Goal: Task Accomplishment & Management: Manage account settings

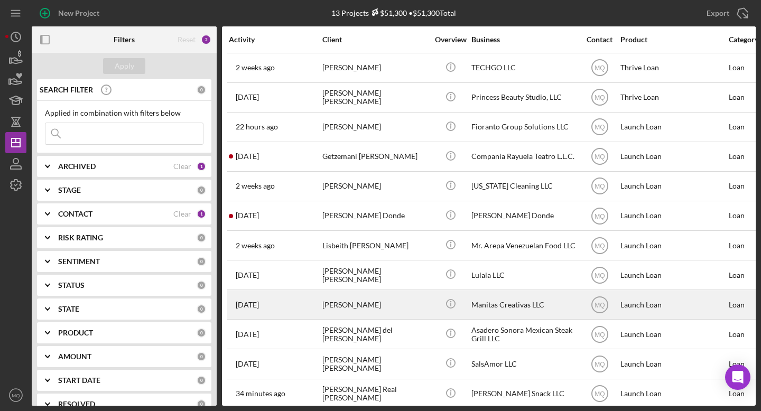
scroll to position [34, 0]
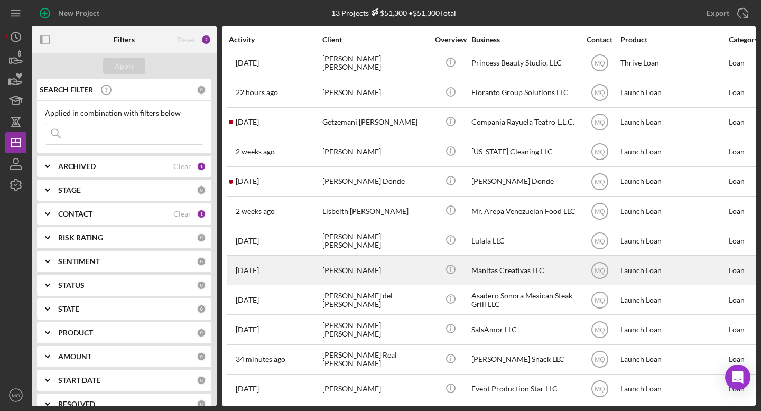
click at [400, 268] on div "[PERSON_NAME]" at bounding box center [375, 270] width 106 height 28
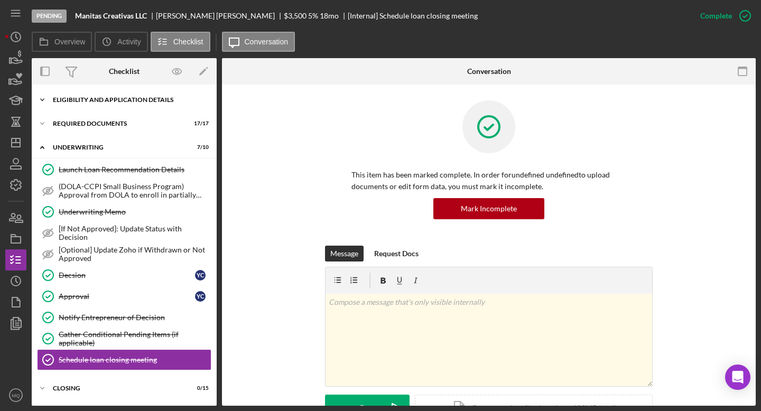
click at [139, 98] on div "Eligibility and Application Details" at bounding box center [128, 100] width 151 height 6
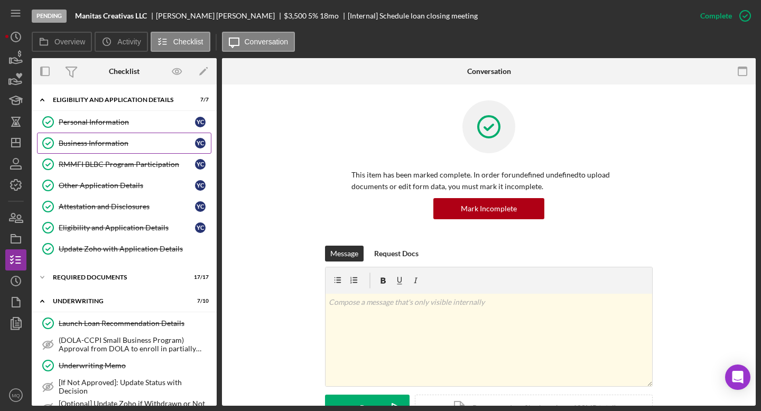
click at [104, 143] on div "Business Information" at bounding box center [127, 143] width 136 height 8
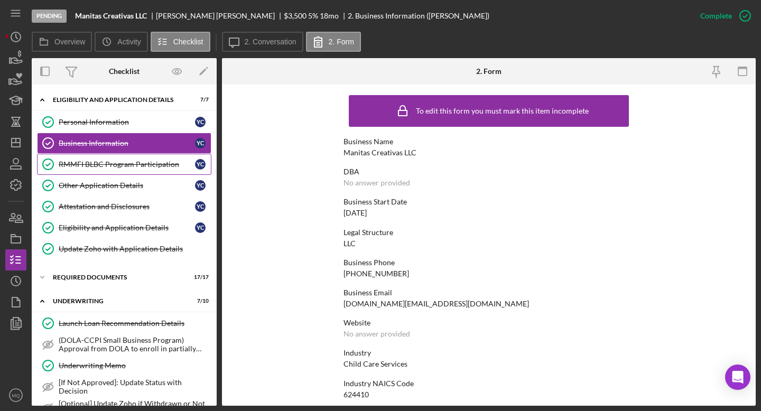
click at [135, 164] on div "RMMFI BLBC Program Participation" at bounding box center [127, 164] width 136 height 8
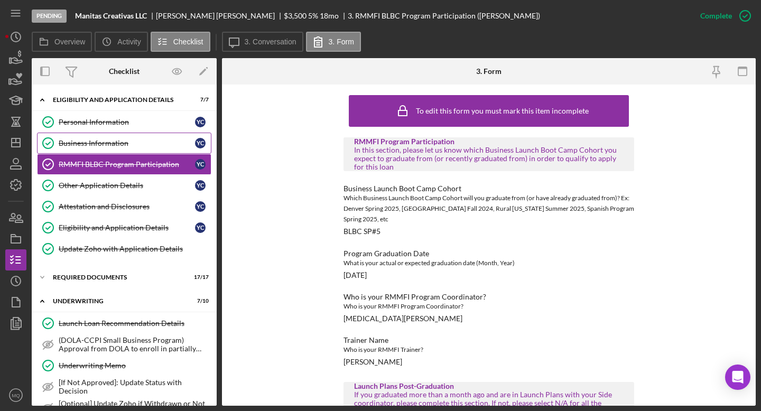
click at [141, 135] on link "Business Information Business Information Y C" at bounding box center [124, 143] width 174 height 21
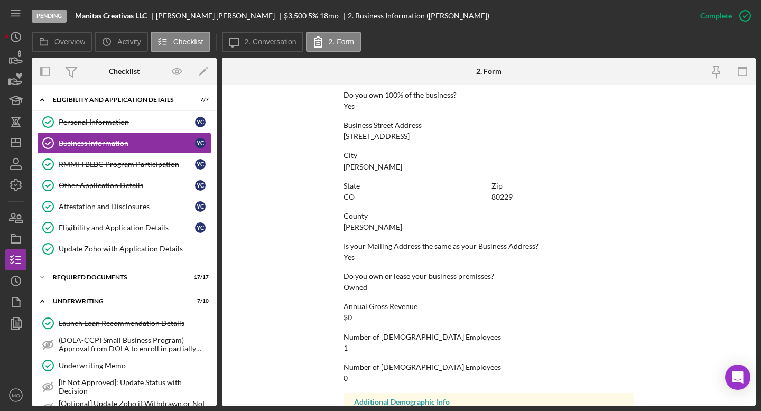
scroll to position [476, 0]
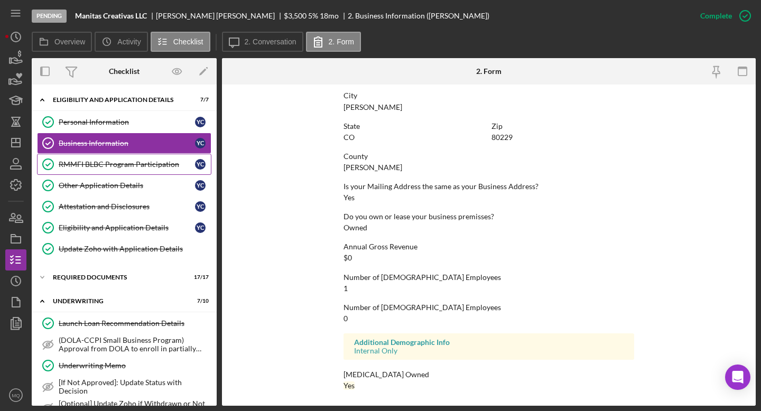
click at [140, 168] on div "RMMFI BLBC Program Participation" at bounding box center [127, 164] width 136 height 8
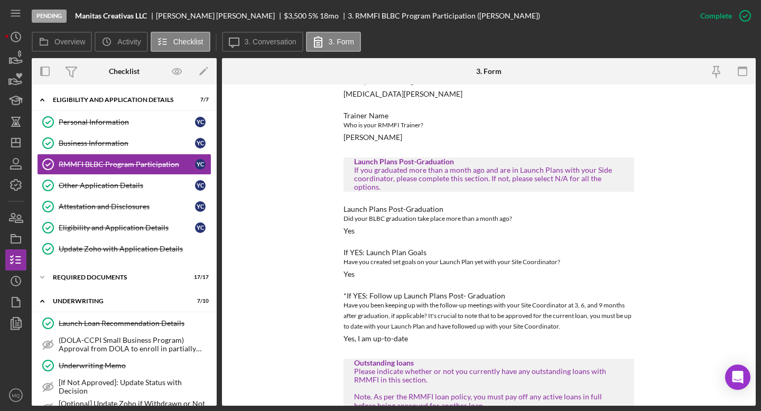
scroll to position [331, 0]
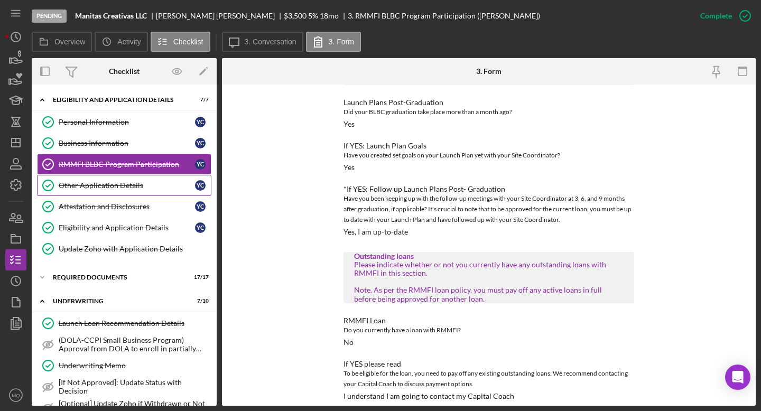
click at [123, 185] on div "Other Application Details" at bounding box center [127, 185] width 136 height 8
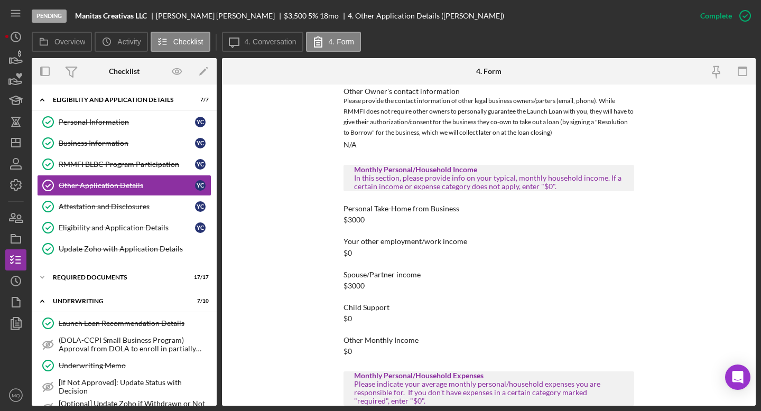
scroll to position [438, 0]
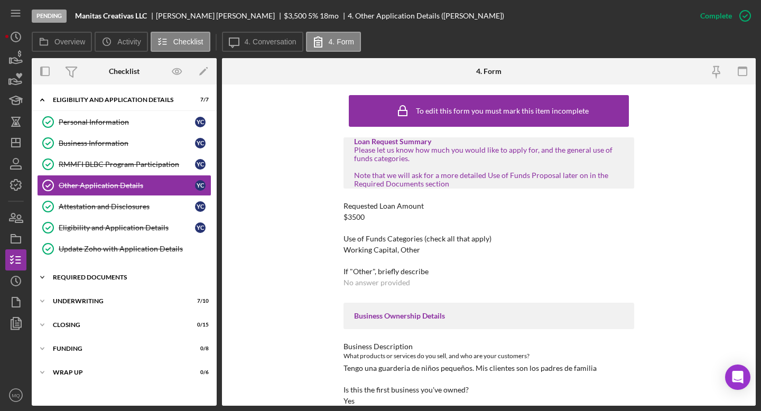
click at [114, 280] on div "Required Documents" at bounding box center [128, 277] width 151 height 6
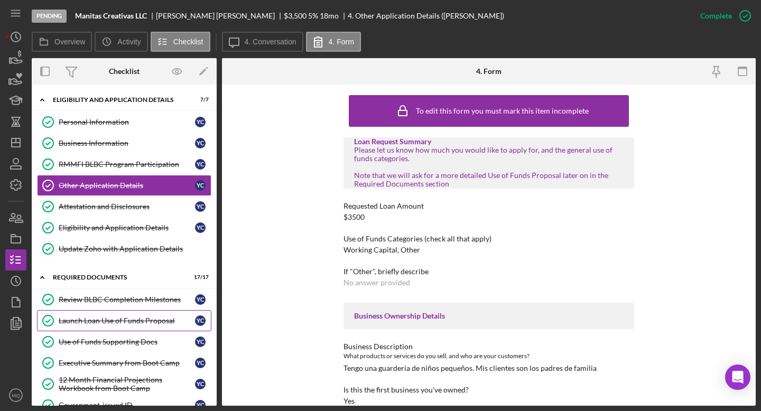
click at [132, 323] on div "Launch Loan Use of Funds Proposal" at bounding box center [127, 321] width 136 height 8
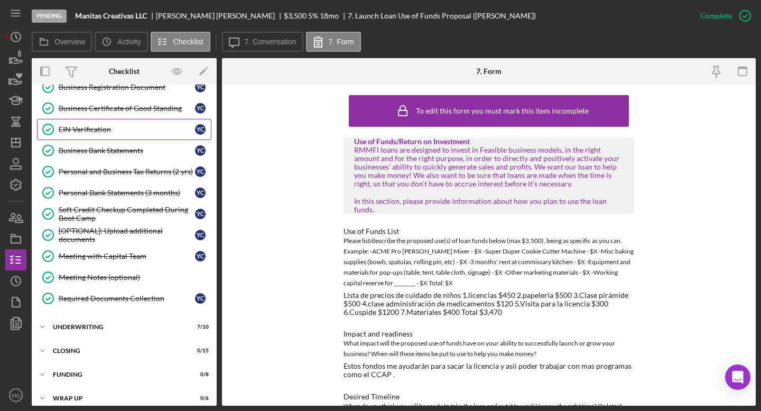
scroll to position [194, 0]
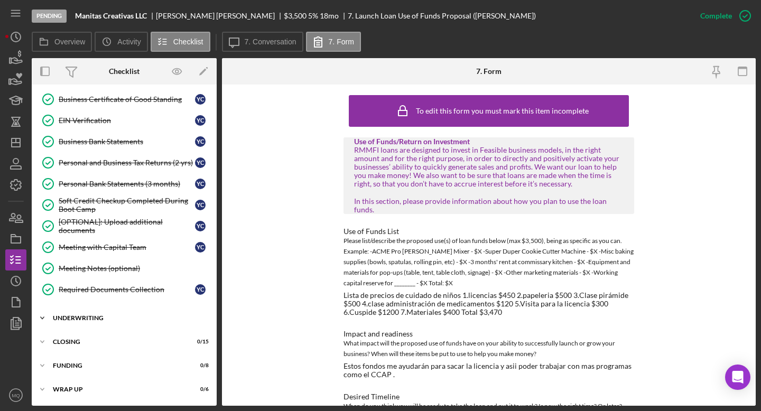
click at [105, 318] on div "Underwriting" at bounding box center [128, 318] width 151 height 6
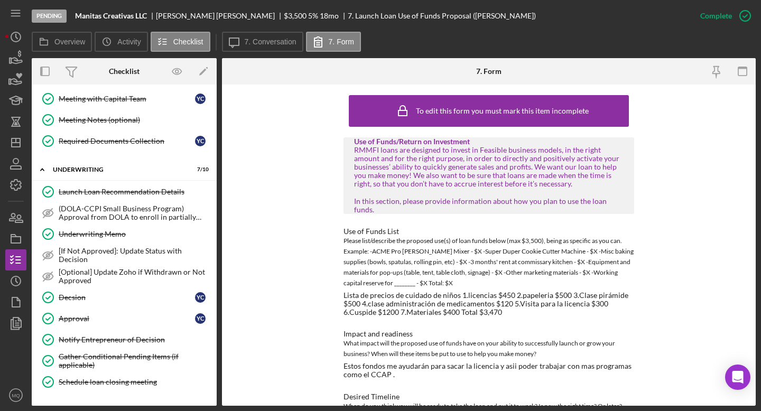
scroll to position [412, 0]
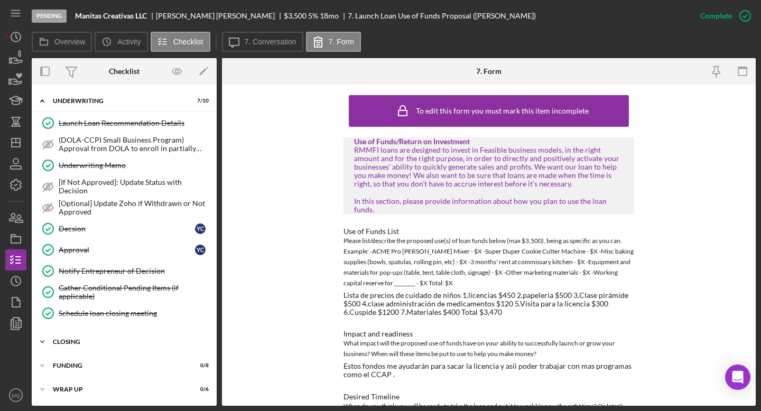
click at [69, 337] on div "Icon/Expander Closing 0 / 15" at bounding box center [124, 341] width 185 height 21
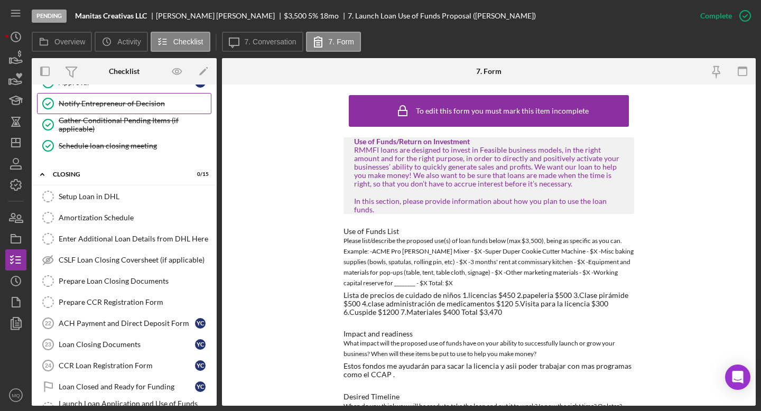
scroll to position [582, 0]
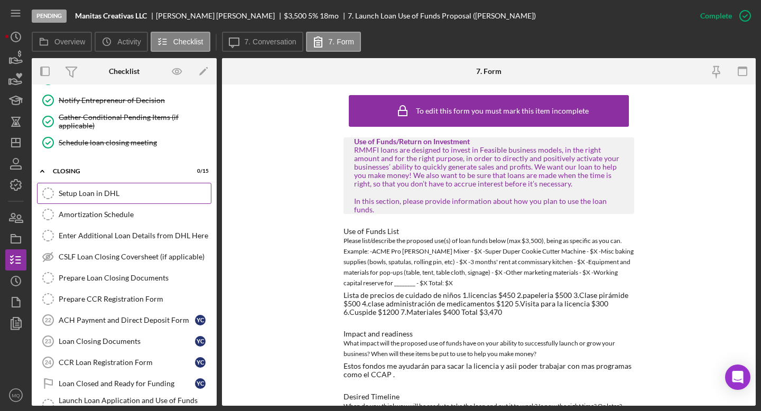
click at [119, 188] on link "Setup Loan in DHL Setup Loan in DHL" at bounding box center [124, 193] width 174 height 21
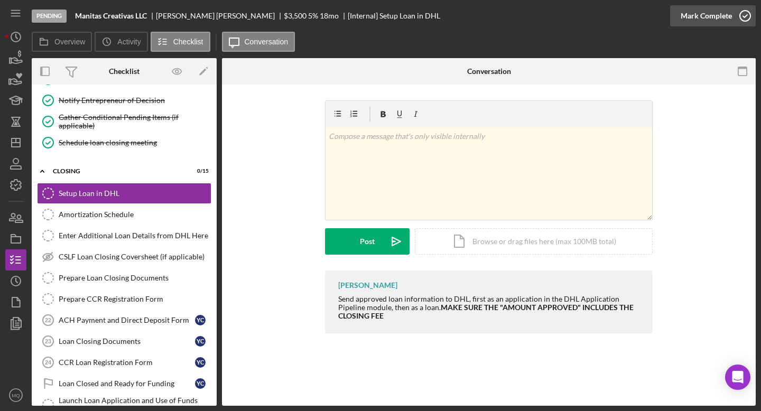
click at [749, 14] on icon "button" at bounding box center [745, 16] width 26 height 26
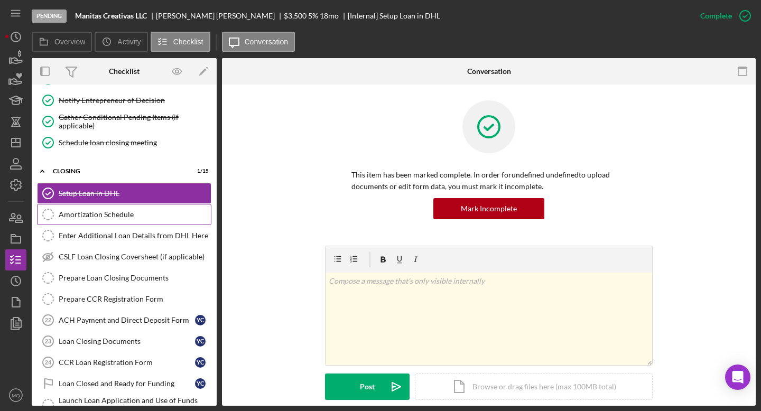
click at [104, 219] on link "Amortization Schedule Amortization Schedule" at bounding box center [124, 214] width 174 height 21
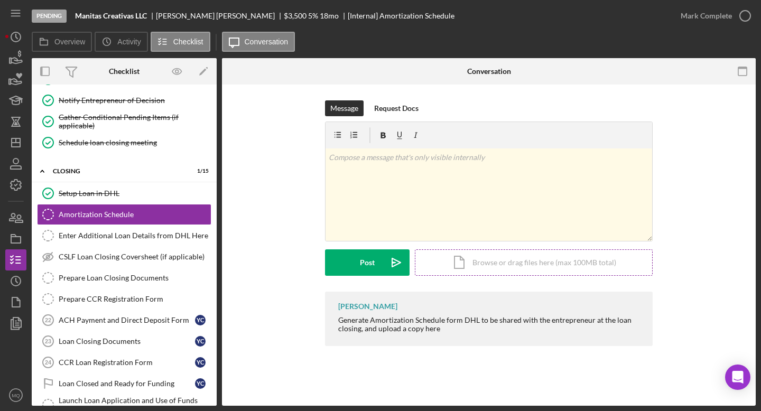
click at [533, 265] on div "Icon/Document Browse or drag files here (max 100MB total) Tap to choose files o…" at bounding box center [534, 262] width 238 height 26
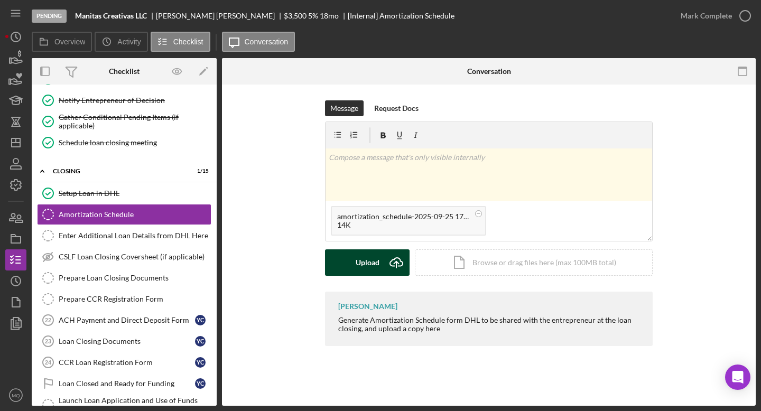
click at [365, 266] on div "Upload" at bounding box center [368, 262] width 24 height 26
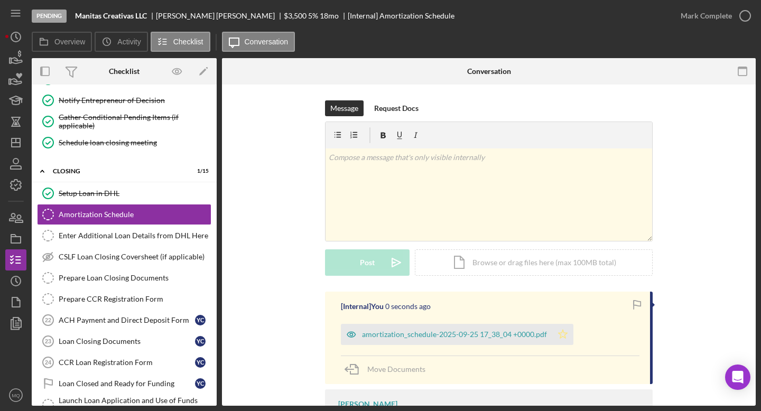
click at [559, 336] on icon "Icon/Star" at bounding box center [562, 334] width 21 height 21
click at [745, 18] on icon "button" at bounding box center [745, 16] width 26 height 26
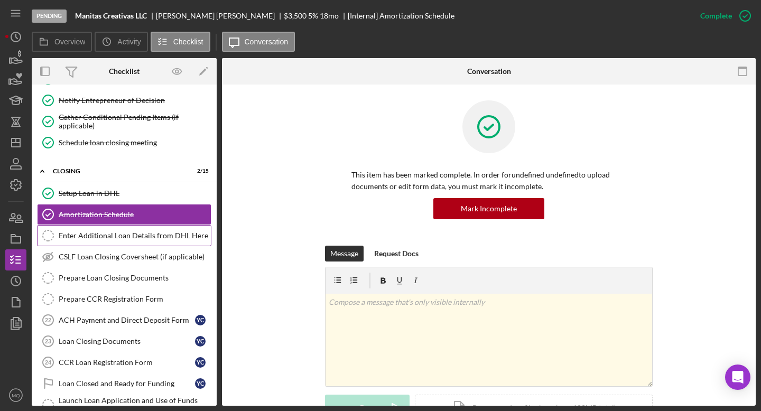
click at [150, 235] on div "Enter Additional Loan Details from DHL Here" at bounding box center [135, 235] width 152 height 8
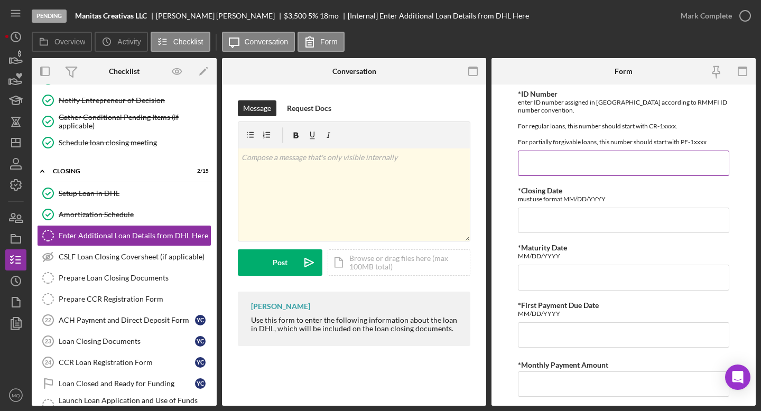
click at [592, 167] on input "*ID Number" at bounding box center [623, 163] width 211 height 25
type input "c"
type input "CR-10468"
click at [569, 220] on input "*Closing Date" at bounding box center [623, 220] width 211 height 25
paste input "09/25/2025"
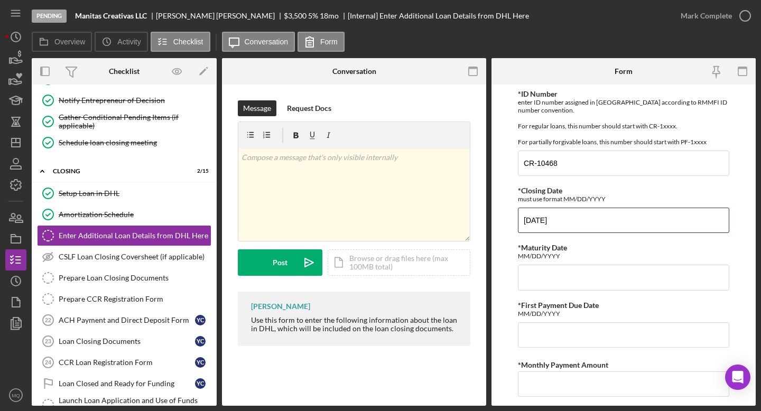
type input "09/25/2025"
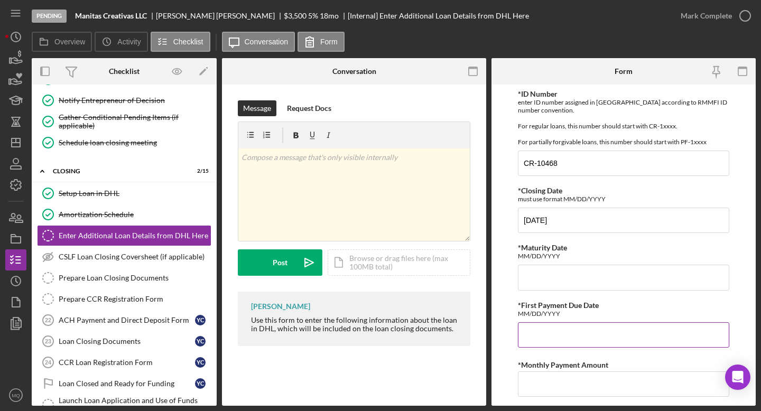
click at [566, 341] on input "*First Payment Due Date" at bounding box center [623, 334] width 211 height 25
paste input "11/15/2025"
type input "11/15/2025"
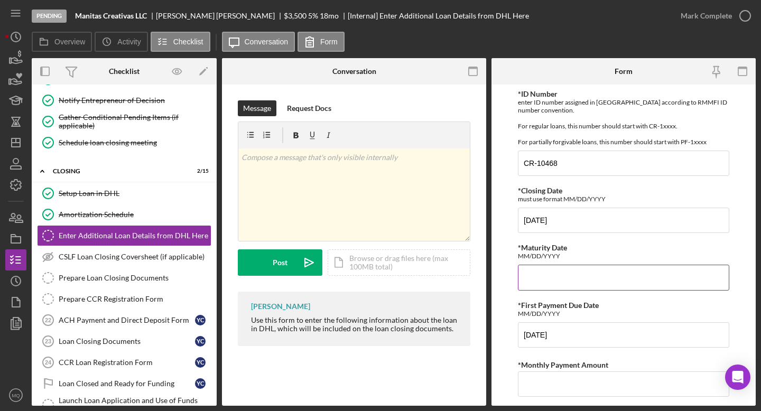
click at [588, 286] on input "*Maturity Date" at bounding box center [623, 277] width 211 height 25
paste input "04/15/2027"
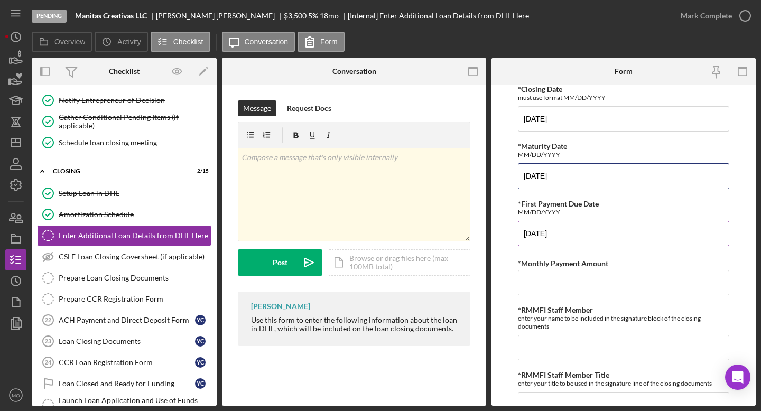
scroll to position [108, 0]
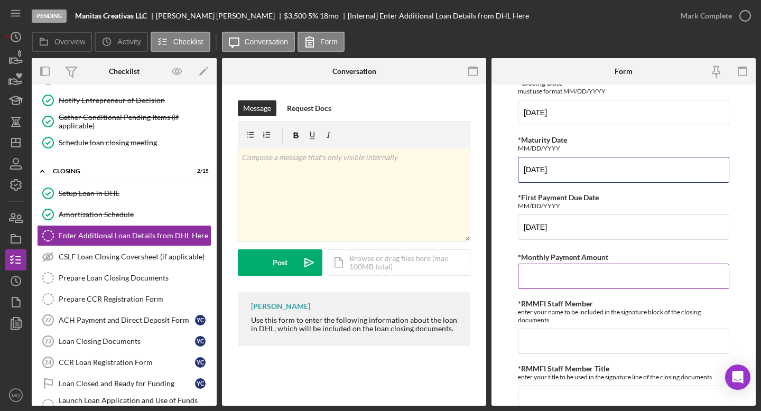
type input "04/15/2027"
click at [583, 278] on input "*Monthly Payment Amount" at bounding box center [623, 276] width 211 height 25
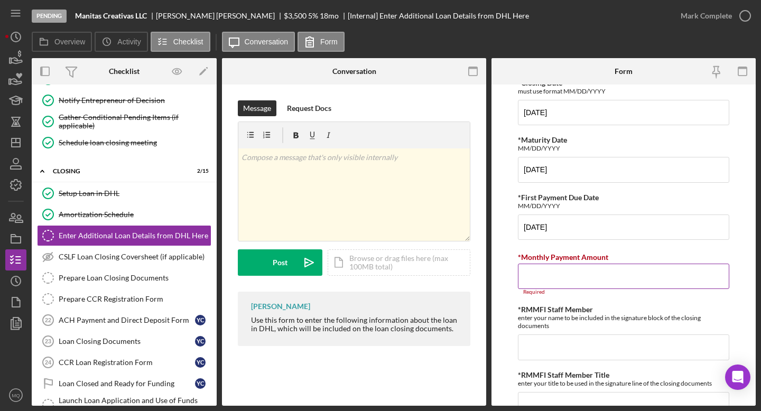
paste input "$207.40"
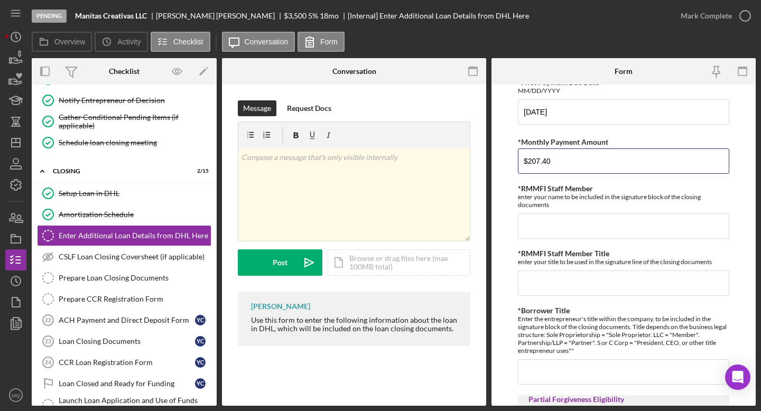
scroll to position [234, 0]
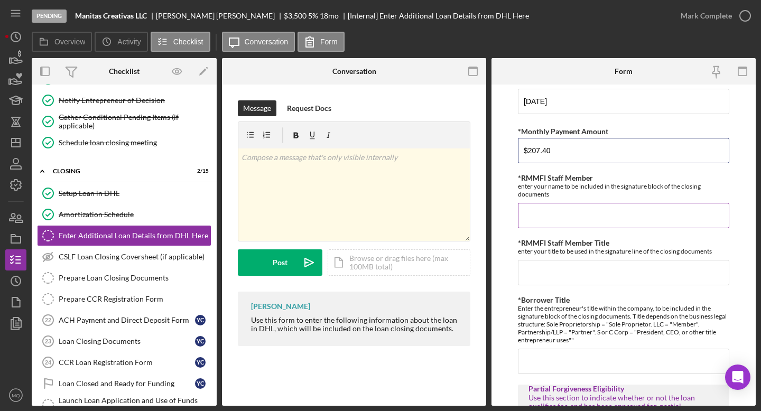
type input "$207.40"
click at [621, 218] on input "*RMMFI Staff Member" at bounding box center [623, 215] width 211 height 25
type input "m"
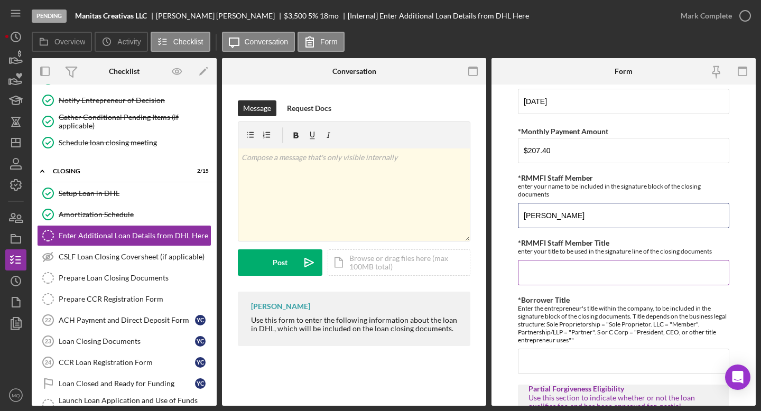
type input "Monica Quinones"
click at [604, 279] on input "*RMMFI Staff Member Title" at bounding box center [623, 272] width 211 height 25
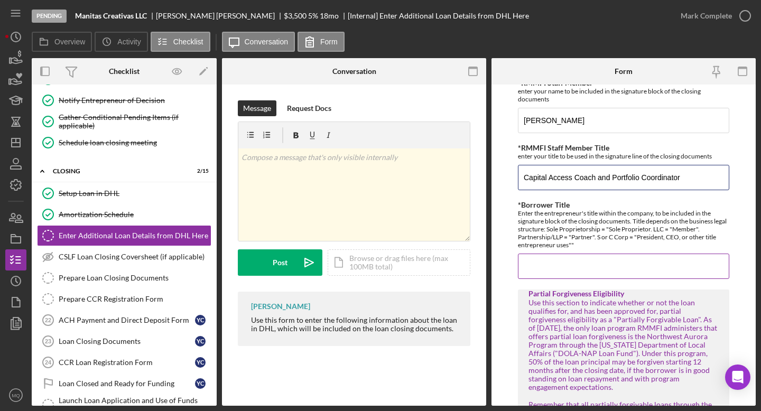
scroll to position [331, 0]
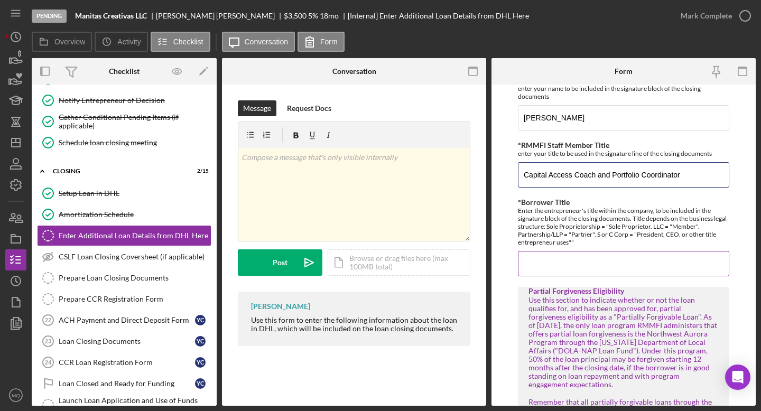
type input "Capital Access Coach and Portfolio Coordinator"
click at [615, 259] on input "*Borrower Title" at bounding box center [623, 263] width 211 height 25
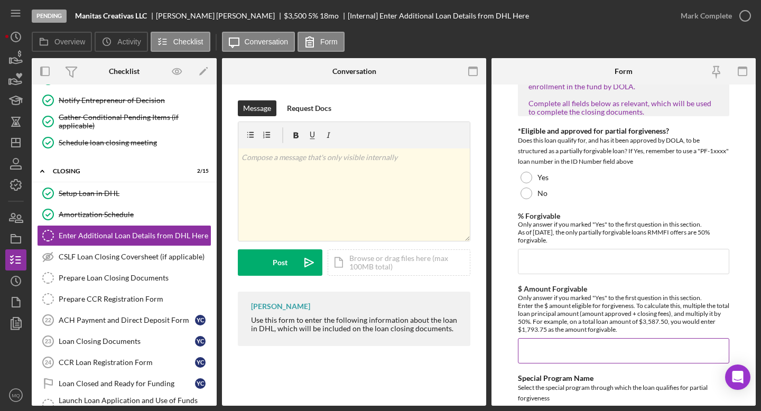
scroll to position [675, 0]
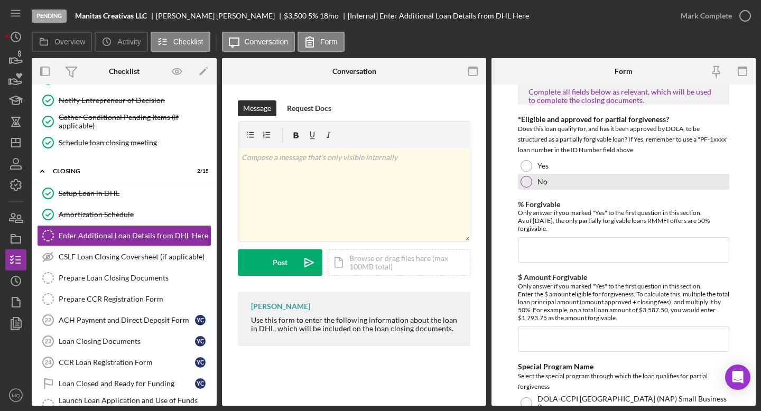
type input "Member"
click at [528, 187] on div at bounding box center [527, 182] width 12 height 12
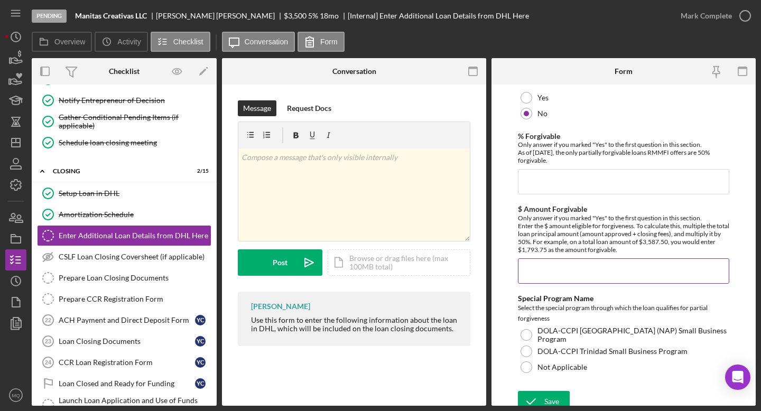
scroll to position [745, 0]
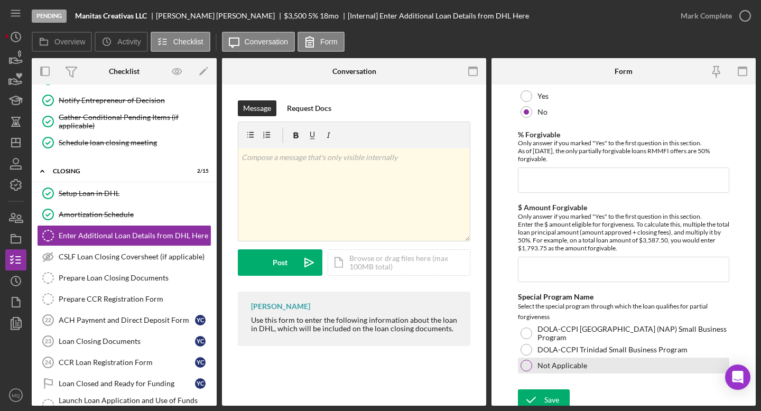
click at [527, 364] on div at bounding box center [527, 366] width 12 height 12
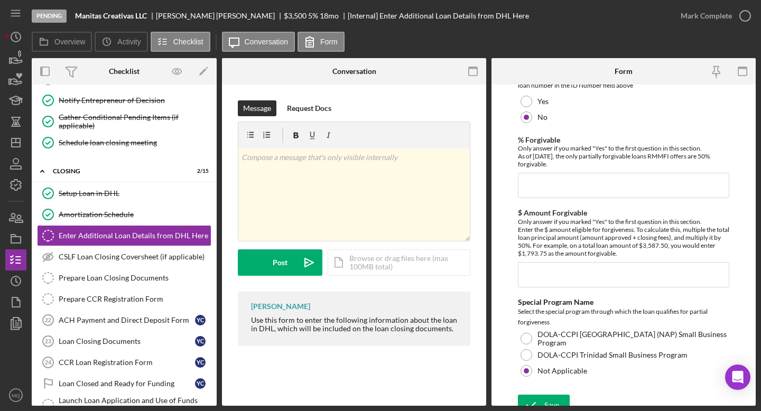
scroll to position [751, 0]
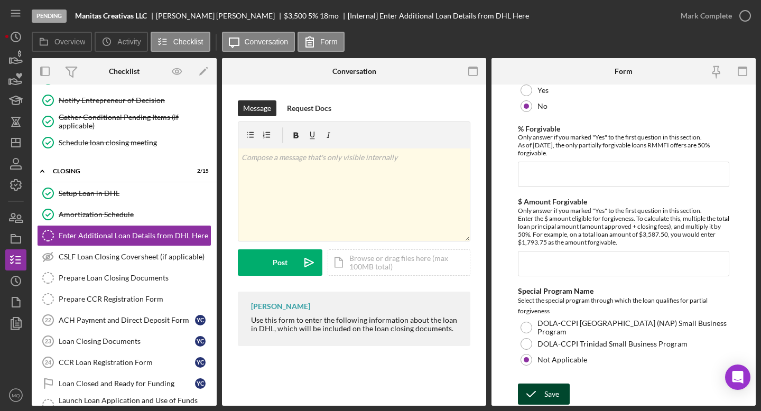
click at [545, 401] on div "Save" at bounding box center [551, 394] width 15 height 21
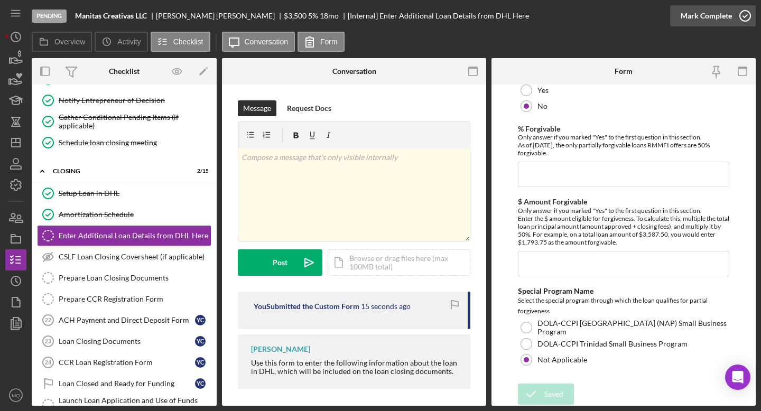
click at [745, 20] on icon "button" at bounding box center [745, 16] width 26 height 26
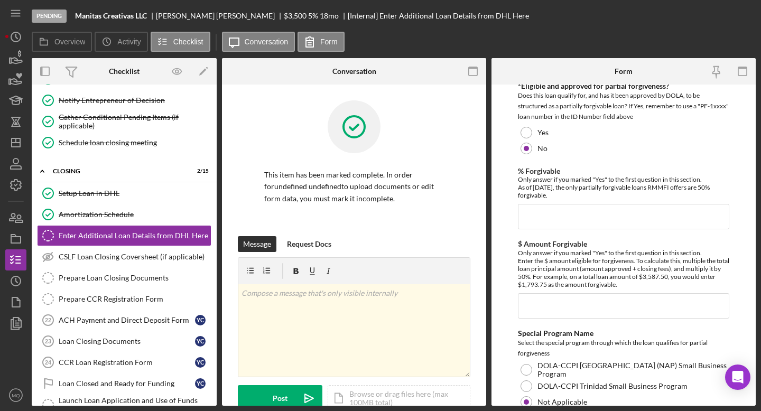
scroll to position [793, 0]
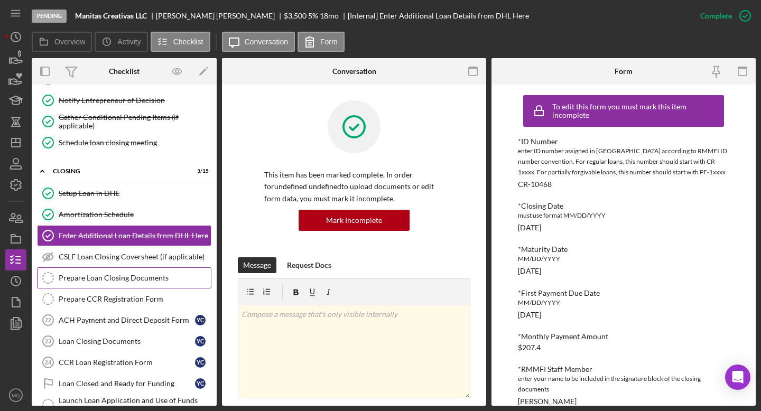
click at [116, 277] on div "Prepare Loan Closing Documents" at bounding box center [135, 278] width 152 height 8
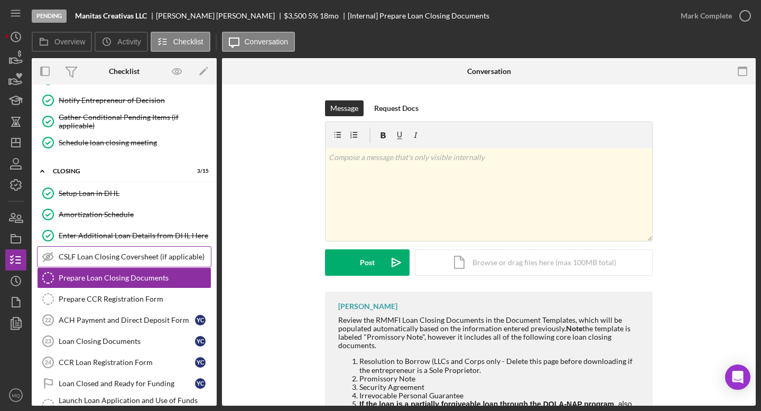
click at [148, 258] on div "CSLF Loan Closing Coversheet (if applicable)" at bounding box center [135, 257] width 152 height 8
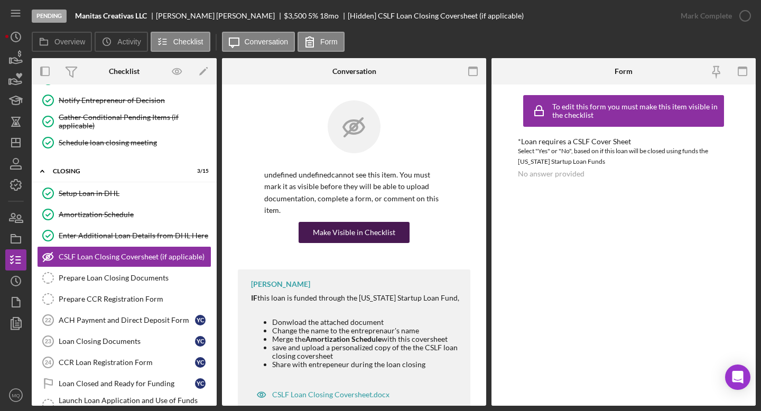
click at [363, 235] on div "Make Visible in Checklist" at bounding box center [354, 232] width 82 height 21
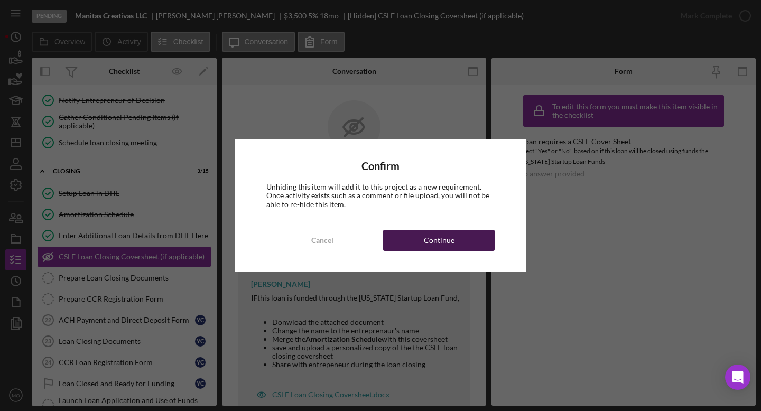
click at [447, 240] on div "Continue" at bounding box center [439, 240] width 31 height 21
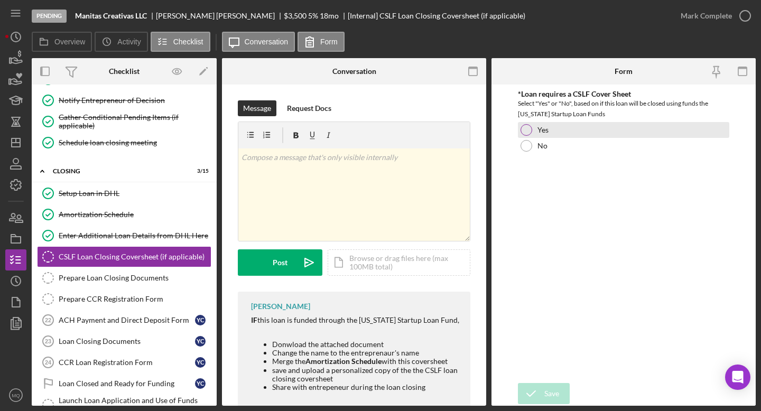
click at [529, 128] on div at bounding box center [527, 130] width 12 height 12
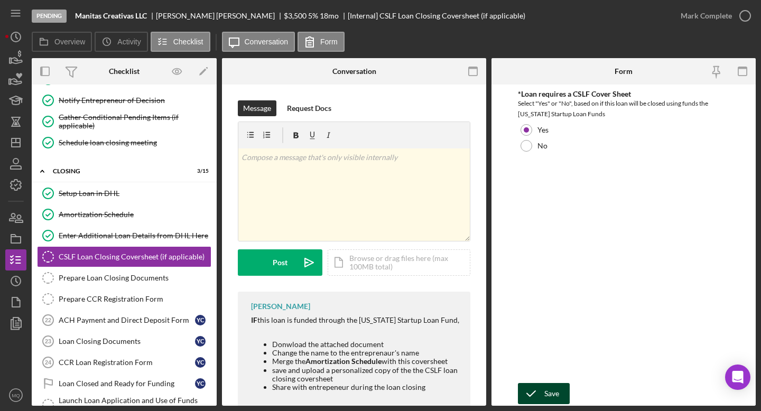
click at [557, 386] on div "Save" at bounding box center [551, 393] width 15 height 21
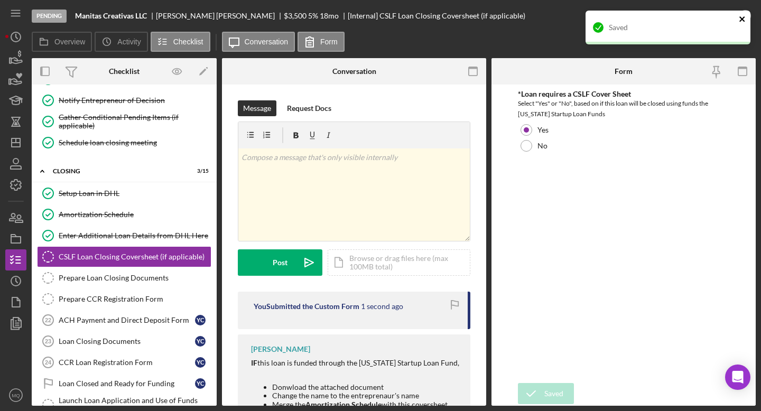
click at [741, 17] on icon "close" at bounding box center [742, 19] width 7 height 8
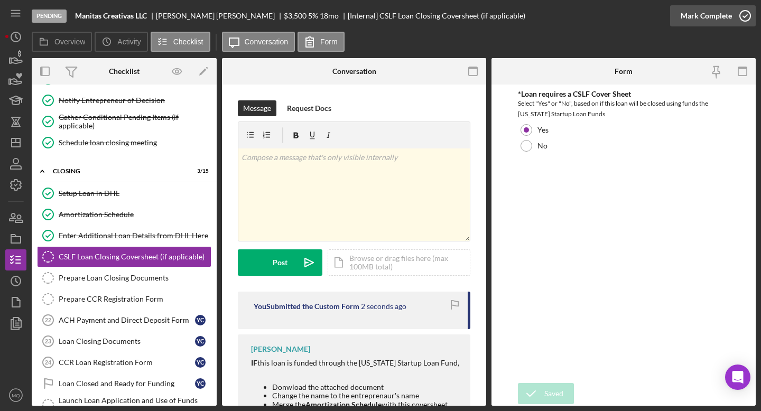
click at [745, 13] on icon "button" at bounding box center [745, 16] width 26 height 26
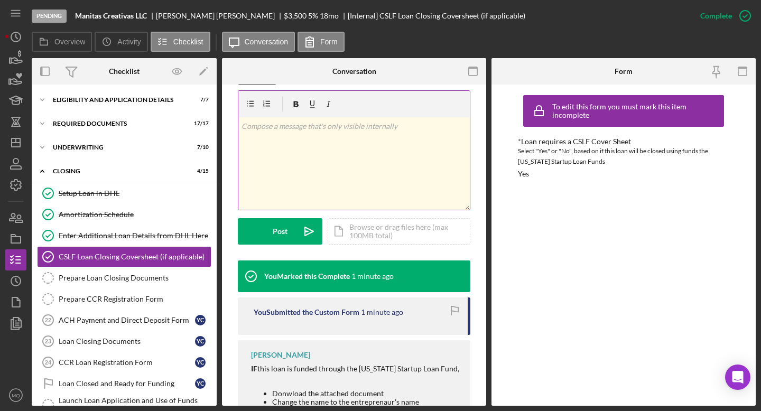
scroll to position [188, 0]
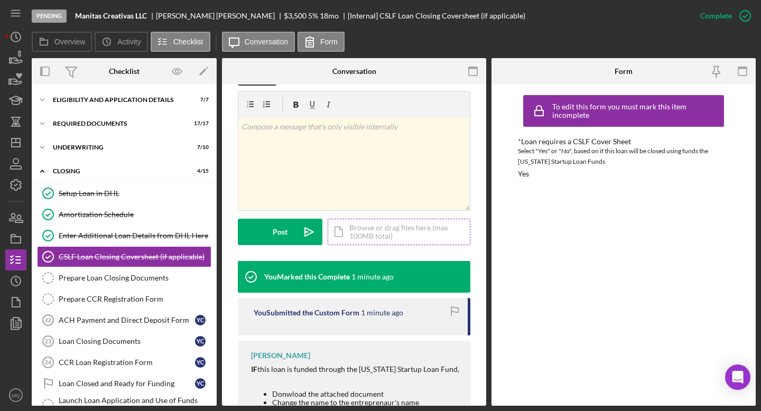
click at [387, 234] on div "Icon/Document Browse or drag files here (max 100MB total) Tap to choose files o…" at bounding box center [399, 232] width 143 height 26
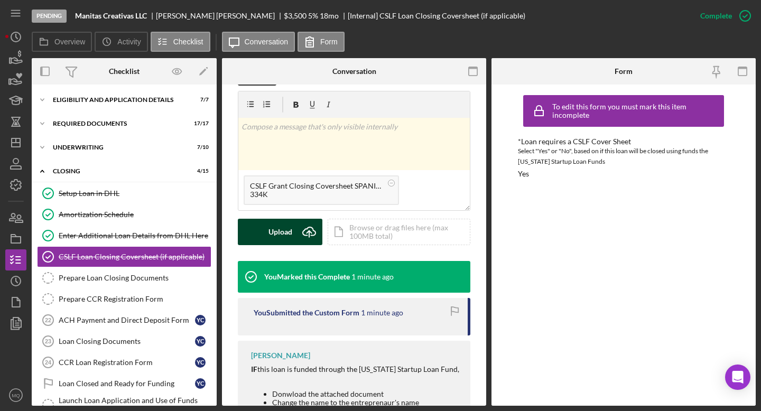
click at [285, 240] on div "Upload" at bounding box center [280, 232] width 24 height 26
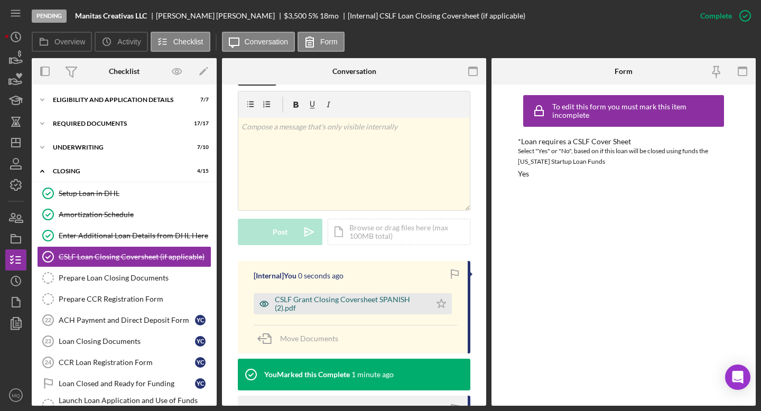
click at [361, 306] on div "CSLF Grant Closing Coversheet SPANISH (2).pdf" at bounding box center [350, 303] width 151 height 17
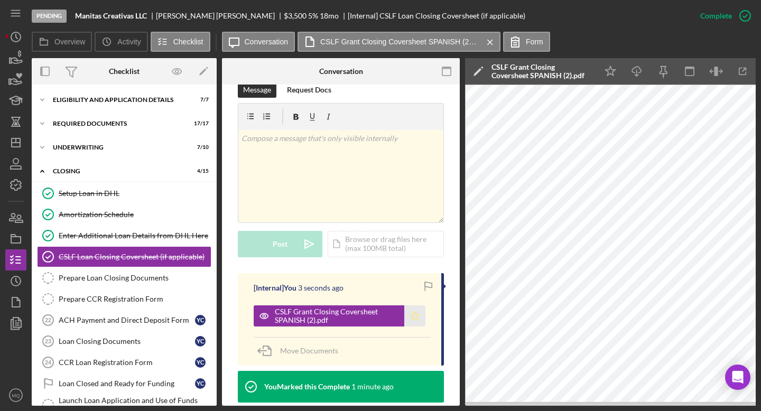
click at [411, 311] on polygon "button" at bounding box center [415, 315] width 9 height 8
click at [117, 279] on div "Prepare Loan Closing Documents" at bounding box center [135, 278] width 152 height 8
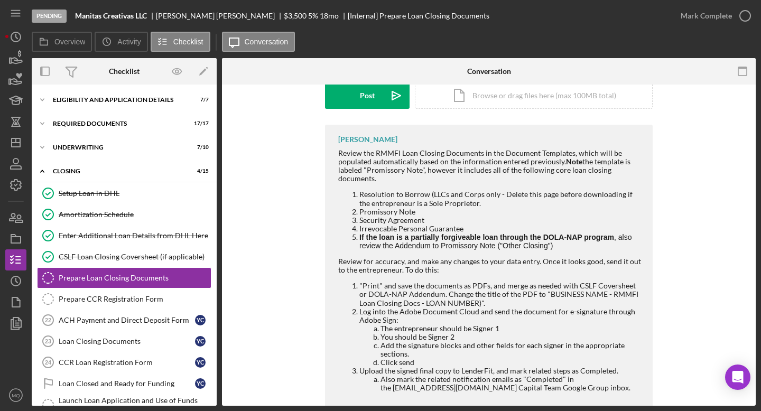
scroll to position [196, 0]
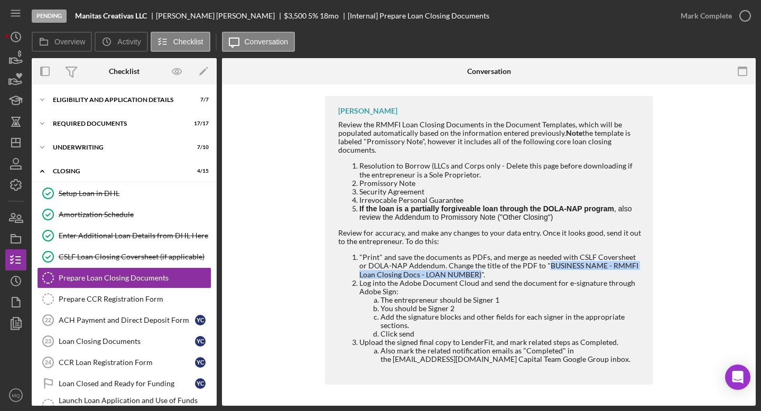
drag, startPoint x: 536, startPoint y: 268, endPoint x: 459, endPoint y: 274, distance: 76.8
click at [459, 274] on li ""Print" and save the documents as PDFs, and merge as needed with CSLF Covershee…" at bounding box center [500, 265] width 283 height 25
copy li "BUSINESS NAME - RMMFI Loan Closing Docs - LOAN NUMBER)"
click at [25, 321] on icon "button" at bounding box center [16, 323] width 26 height 26
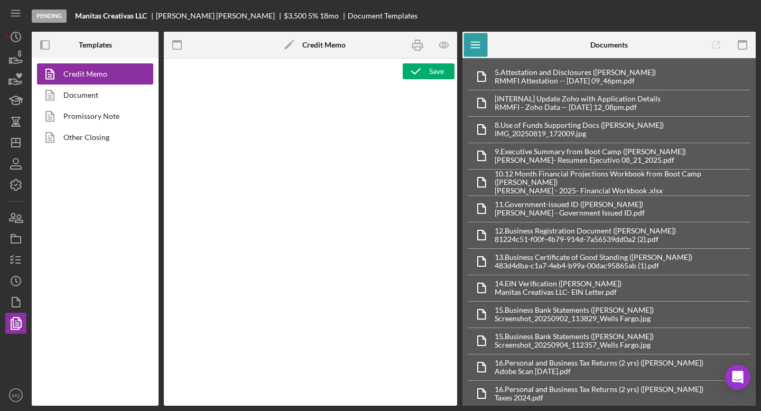
type textarea "<p style="margin-bottom: 0; line-height: normal; text-align: left; padding-left…"
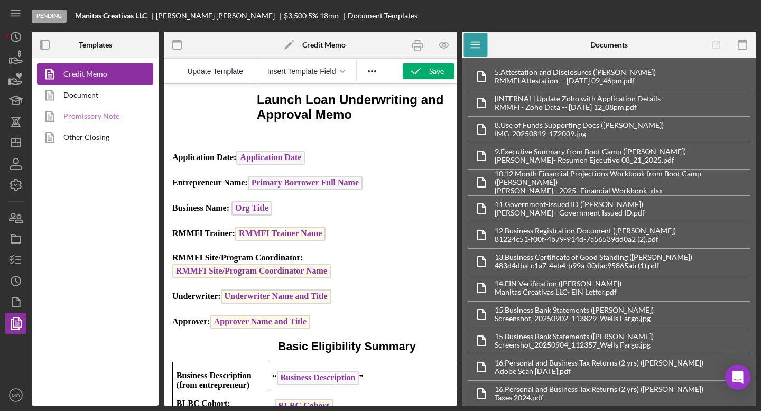
click at [107, 116] on link "Promissory Note" at bounding box center [92, 116] width 111 height 21
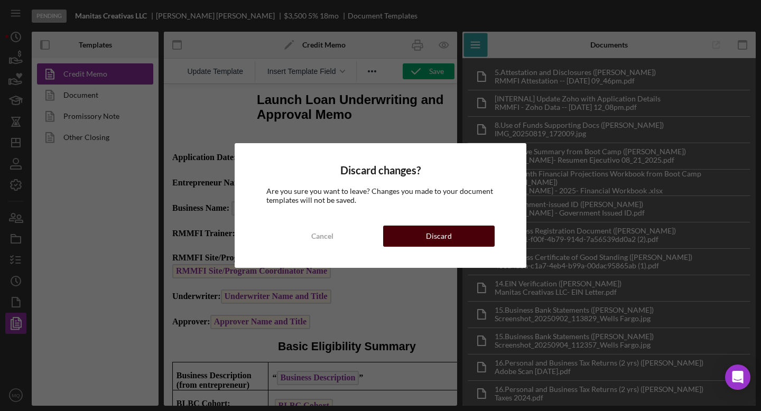
click at [443, 235] on div "Discard" at bounding box center [439, 236] width 26 height 21
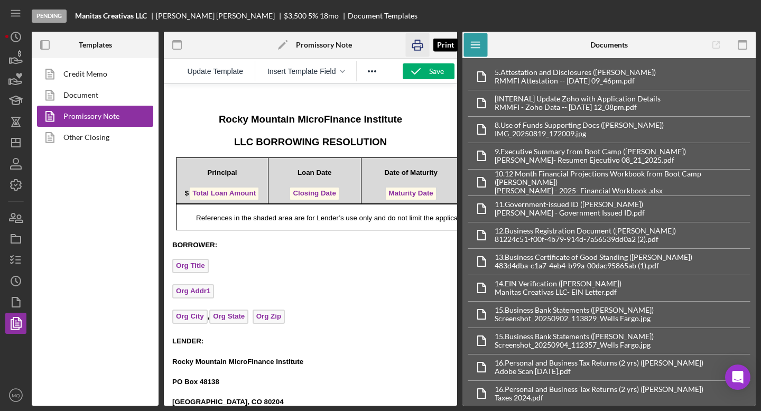
click at [416, 48] on icon "button" at bounding box center [418, 45] width 24 height 24
click at [22, 260] on icon "button" at bounding box center [16, 260] width 26 height 26
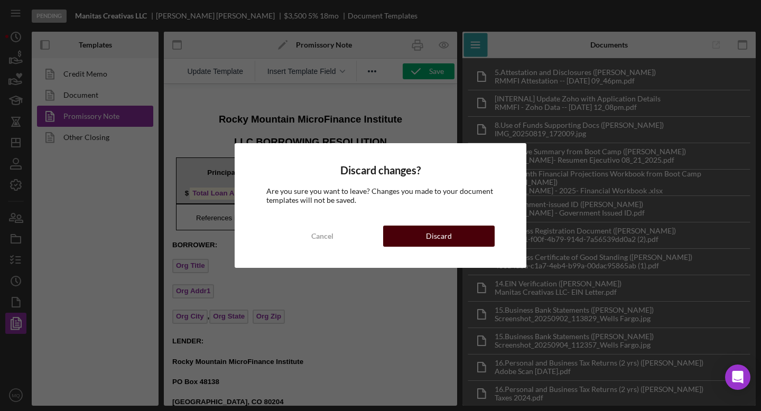
click at [444, 226] on div "Discard" at bounding box center [439, 236] width 26 height 21
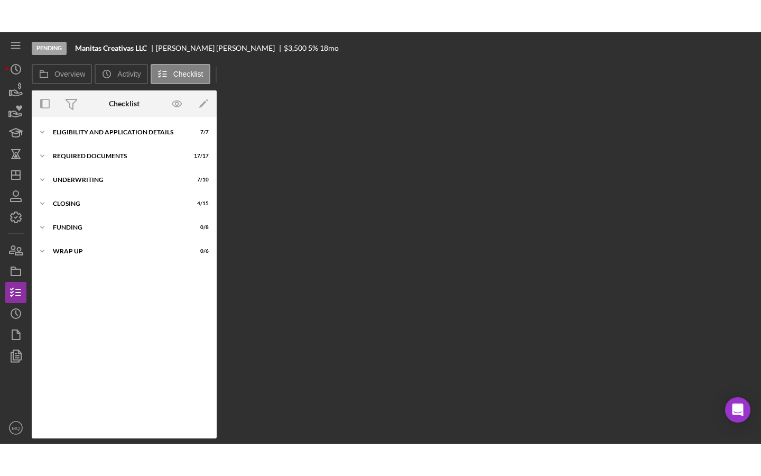
scroll to position [11, 0]
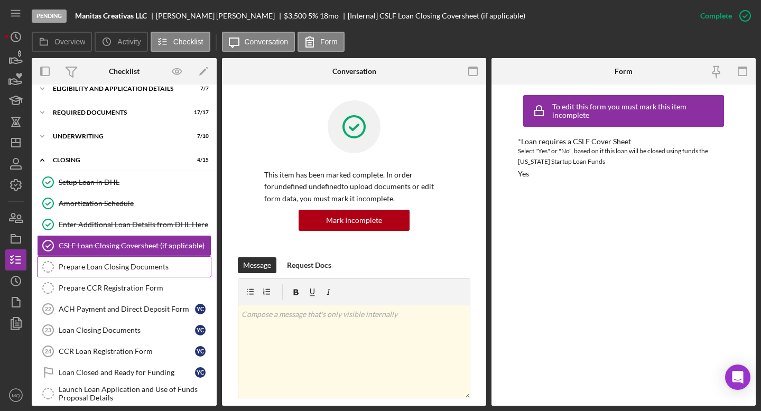
click at [147, 267] on div "Prepare Loan Closing Documents" at bounding box center [135, 267] width 152 height 8
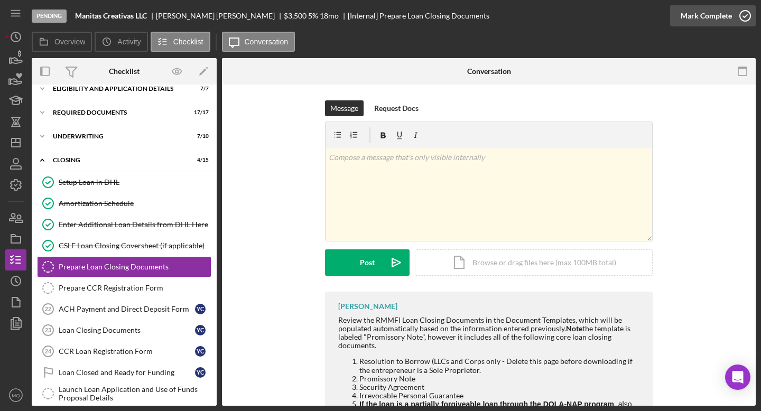
click at [749, 14] on icon "button" at bounding box center [745, 16] width 26 height 26
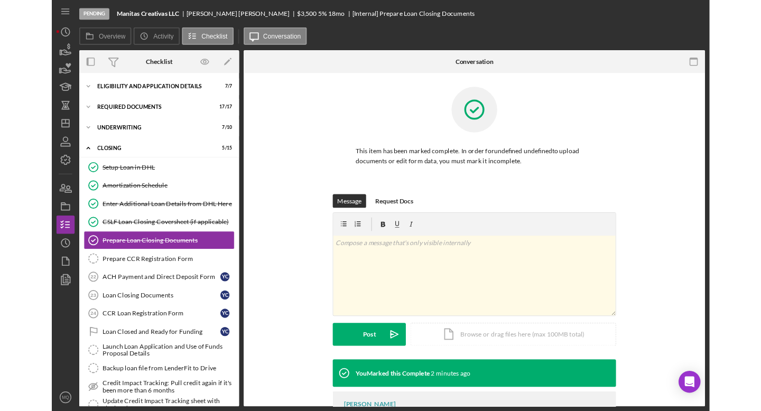
scroll to position [22, 0]
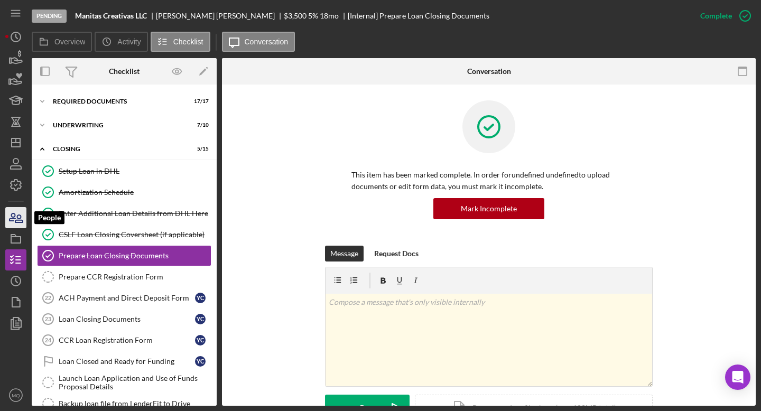
click at [16, 222] on icon "button" at bounding box center [18, 218] width 7 height 7
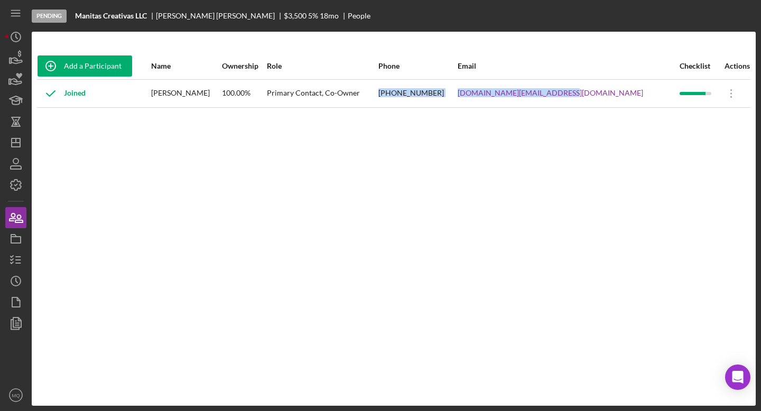
drag, startPoint x: 639, startPoint y: 90, endPoint x: 530, endPoint y: 88, distance: 109.4
click at [530, 88] on tr "Joined [PERSON_NAME] 100.00% Primary Contact, Co-Owner [PHONE_NUMBER] [DOMAIN_N…" at bounding box center [393, 93] width 713 height 28
click at [549, 124] on div "Add a Participant Name Ownership Role Phone Email Checklist Actions Joined Yese…" at bounding box center [394, 219] width 724 height 332
drag, startPoint x: 636, startPoint y: 96, endPoint x: 536, endPoint y: 94, distance: 100.4
click at [536, 94] on div "[DOMAIN_NAME][EMAIL_ADDRESS][DOMAIN_NAME]" at bounding box center [568, 93] width 220 height 26
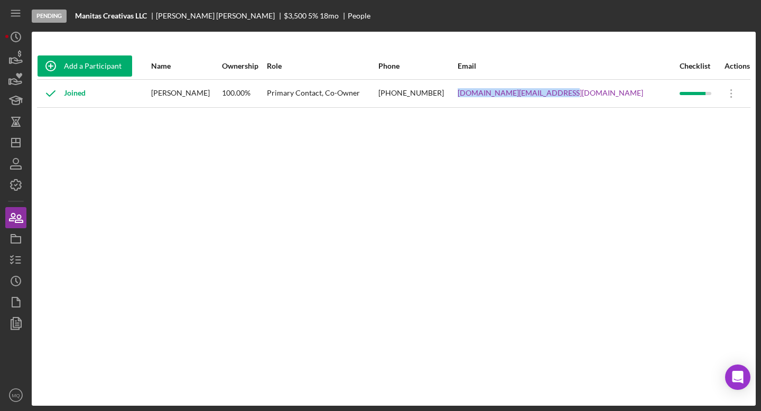
copy link "[DOMAIN_NAME][EMAIL_ADDRESS][DOMAIN_NAME]"
click at [11, 262] on icon "button" at bounding box center [16, 260] width 26 height 26
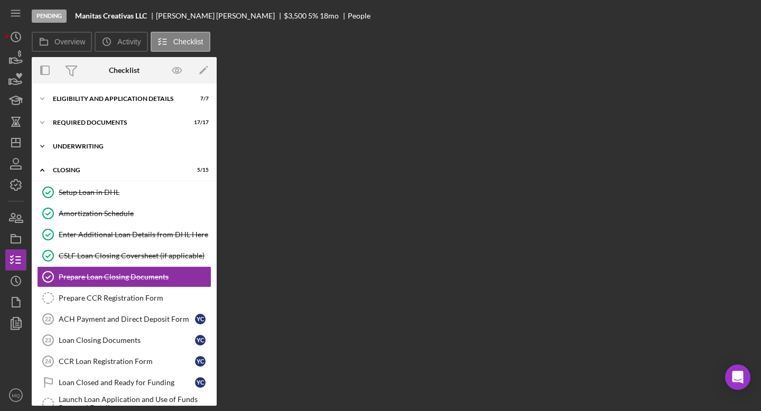
scroll to position [32, 0]
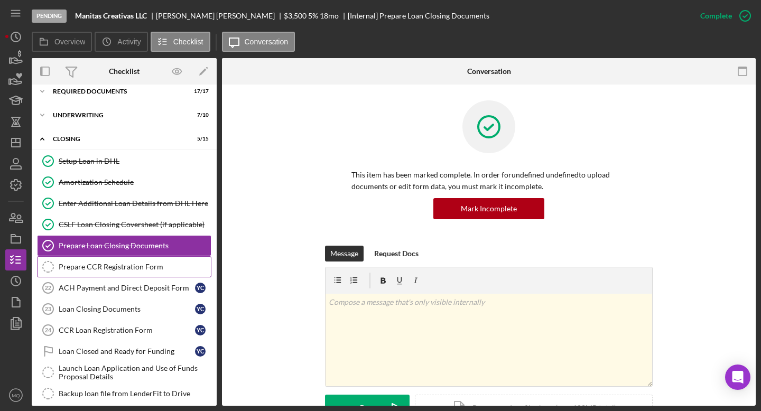
click at [105, 272] on link "Prepare CCR Registration Form Prepare CCR Registration Form" at bounding box center [124, 266] width 174 height 21
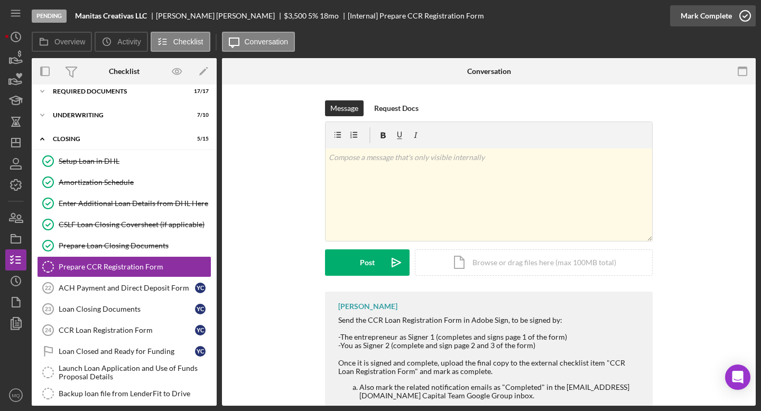
click at [750, 18] on icon "button" at bounding box center [745, 16] width 26 height 26
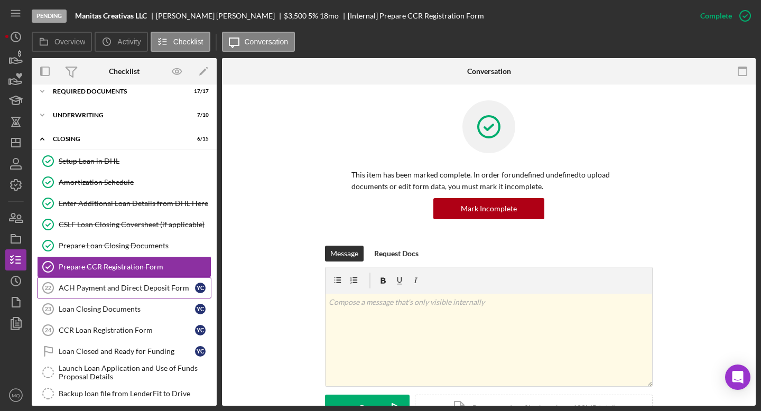
click at [94, 285] on div "ACH Payment and Direct Deposit Form" at bounding box center [127, 288] width 136 height 8
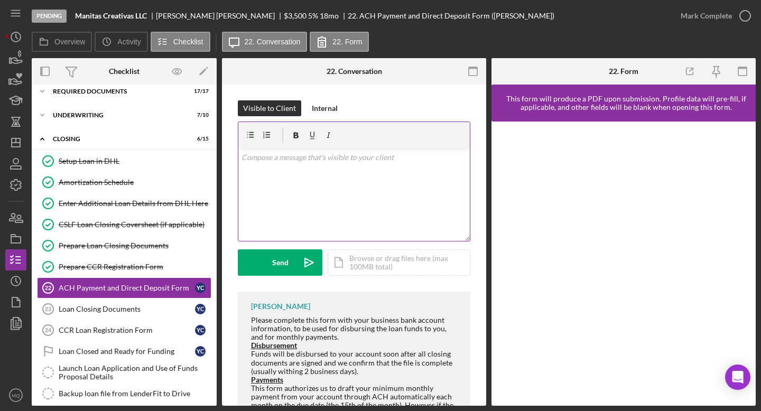
click at [335, 176] on div "v Color teal Color pink Remove color Add row above Add row below Add column bef…" at bounding box center [353, 194] width 231 height 92
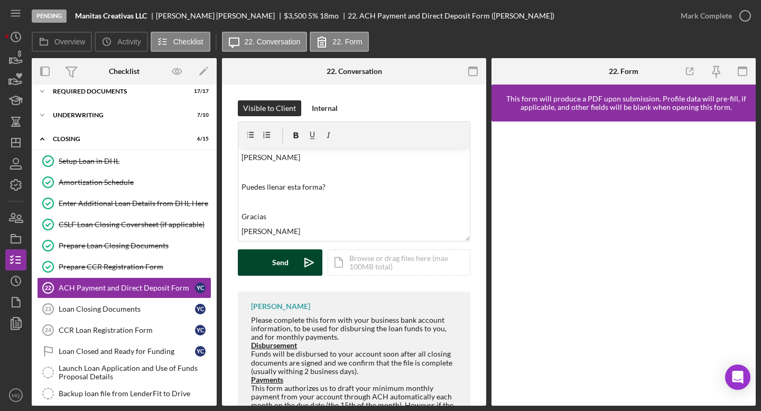
click at [282, 272] on div "Send" at bounding box center [280, 262] width 16 height 26
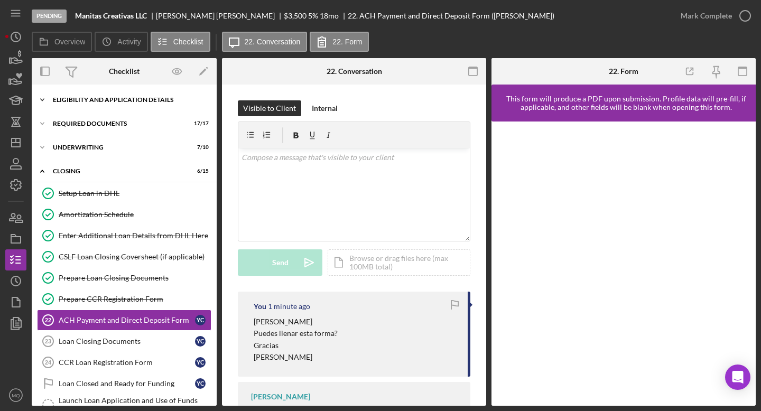
click at [149, 97] on div "Eligibility and Application Details" at bounding box center [128, 100] width 151 height 6
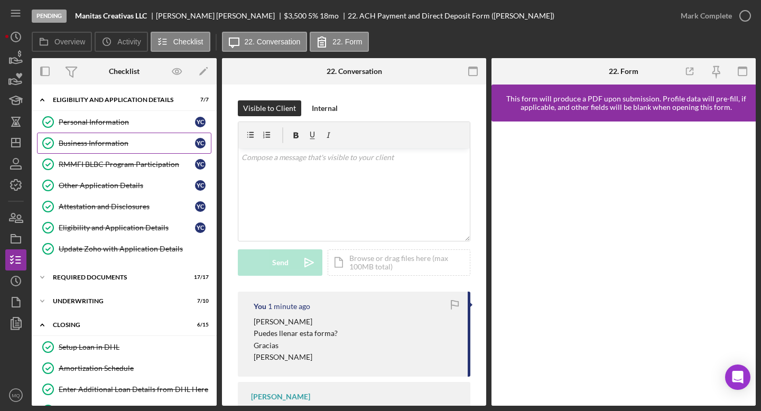
click at [114, 145] on div "Business Information" at bounding box center [127, 143] width 136 height 8
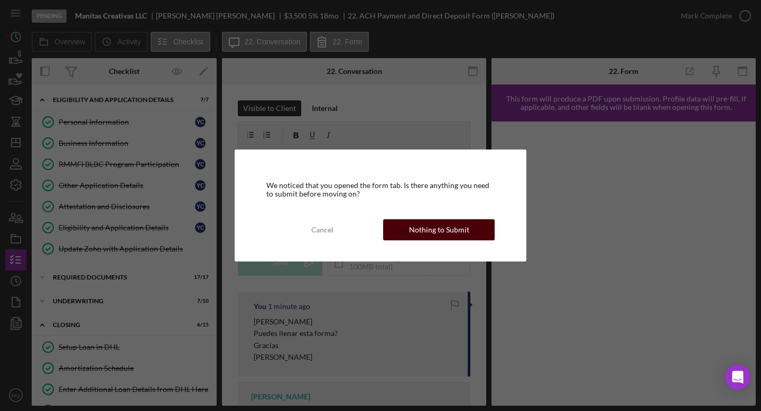
click at [476, 229] on button "Nothing to Submit" at bounding box center [438, 229] width 111 height 21
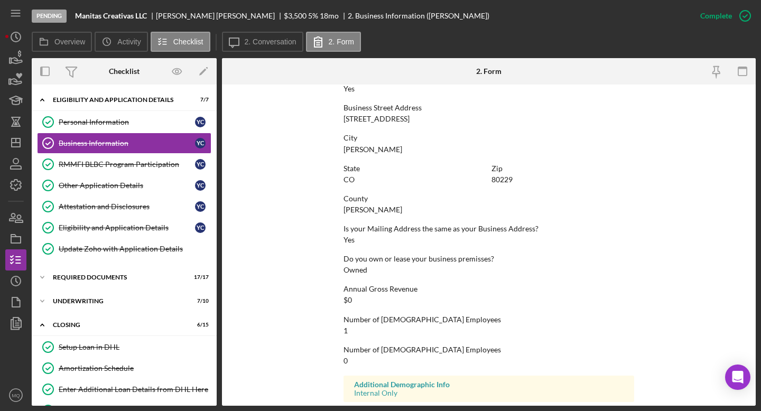
scroll to position [420, 0]
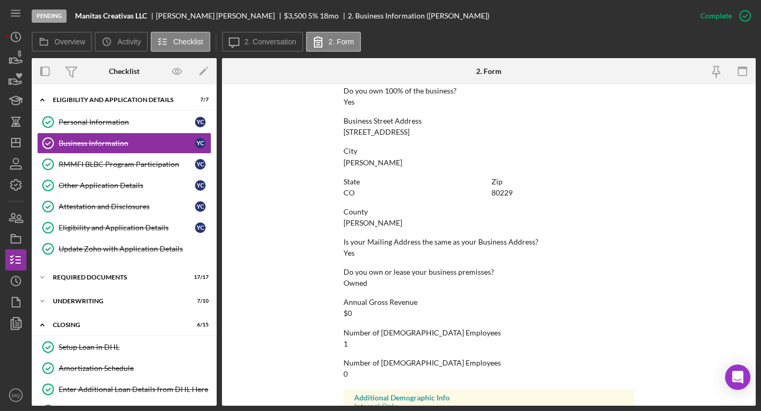
drag, startPoint x: 344, startPoint y: 129, endPoint x: 395, endPoint y: 128, distance: 51.3
click at [396, 128] on div "Business Street Address 9090 Lilly Ct" at bounding box center [488, 127] width 291 height 20
drag, startPoint x: 385, startPoint y: 133, endPoint x: 339, endPoint y: 133, distance: 46.0
click at [339, 133] on form "To edit this form you must mark this item incomplete Business Name Manitas Crea…" at bounding box center [489, 245] width 534 height 321
copy div "[STREET_ADDRESS]"
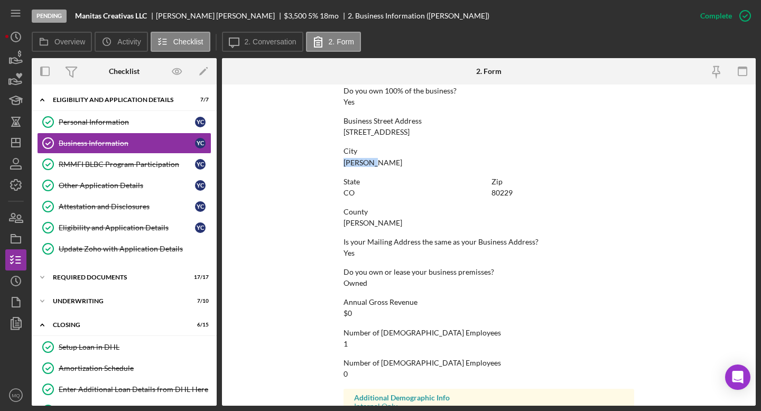
drag, startPoint x: 374, startPoint y: 164, endPoint x: 341, endPoint y: 164, distance: 32.8
click at [341, 164] on form "To edit this form you must mark this item incomplete Business Name Manitas Crea…" at bounding box center [489, 245] width 534 height 321
copy div "[PERSON_NAME]"
drag, startPoint x: 510, startPoint y: 196, endPoint x: 491, endPoint y: 196, distance: 19.0
click at [491, 196] on div "80229" at bounding box center [501, 193] width 21 height 8
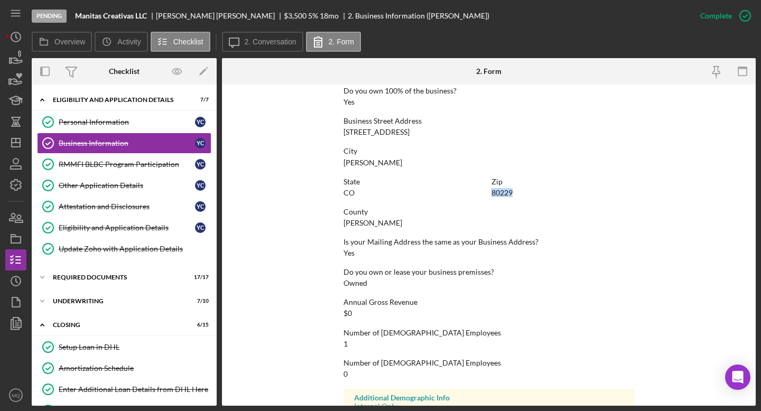
copy div "80229"
drag, startPoint x: 366, startPoint y: 227, endPoint x: 332, endPoint y: 226, distance: 33.3
click at [332, 226] on form "To edit this form you must mark this item incomplete Business Name Manitas Crea…" at bounding box center [489, 245] width 534 height 321
copy div "[PERSON_NAME]"
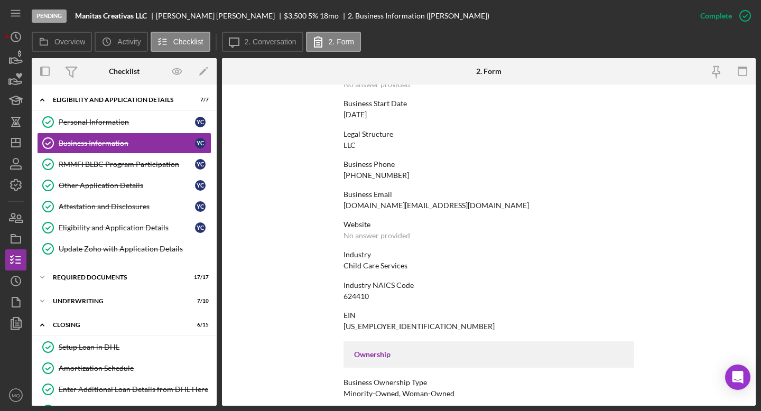
scroll to position [97, 0]
drag, startPoint x: 369, startPoint y: 298, endPoint x: 340, endPoint y: 298, distance: 28.5
click at [340, 298] on form "To edit this form you must mark this item incomplete Business Name Manitas Crea…" at bounding box center [489, 245] width 534 height 321
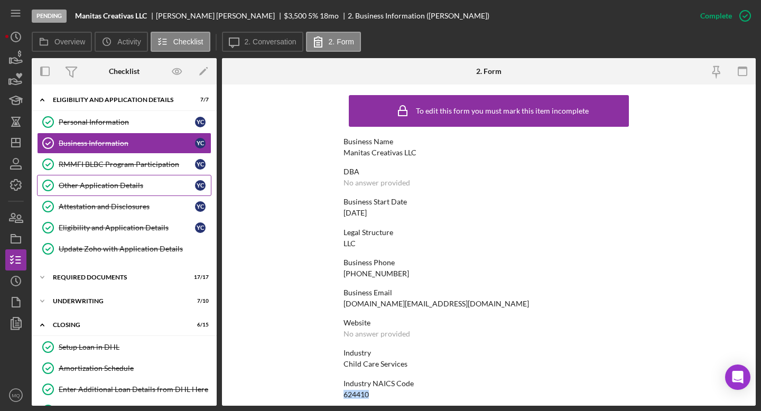
click at [143, 188] on div "Other Application Details" at bounding box center [127, 185] width 136 height 8
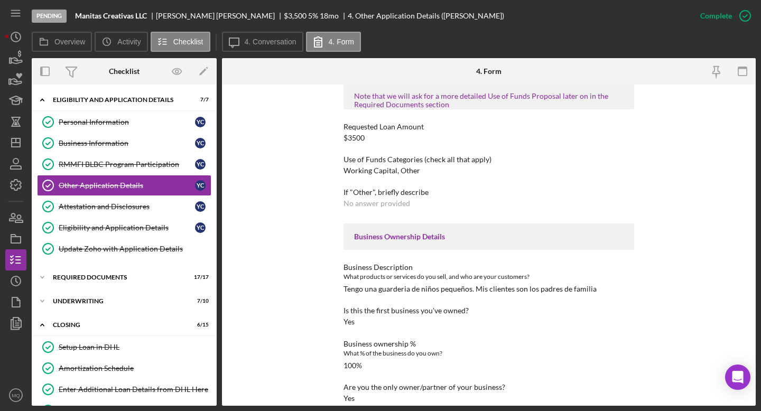
scroll to position [79, 0]
drag, startPoint x: 420, startPoint y: 171, endPoint x: 333, endPoint y: 170, distance: 86.7
click at [333, 170] on div "To edit this form you must mark this item incomplete Loan Request Summary Pleas…" at bounding box center [489, 245] width 534 height 321
copy div "Working Capital, Other"
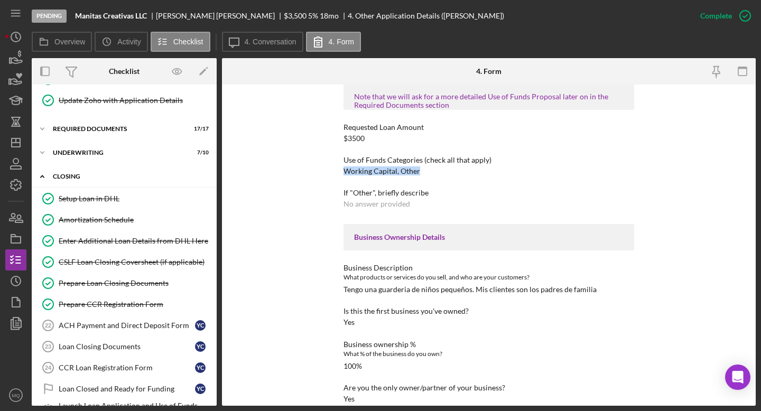
scroll to position [138, 0]
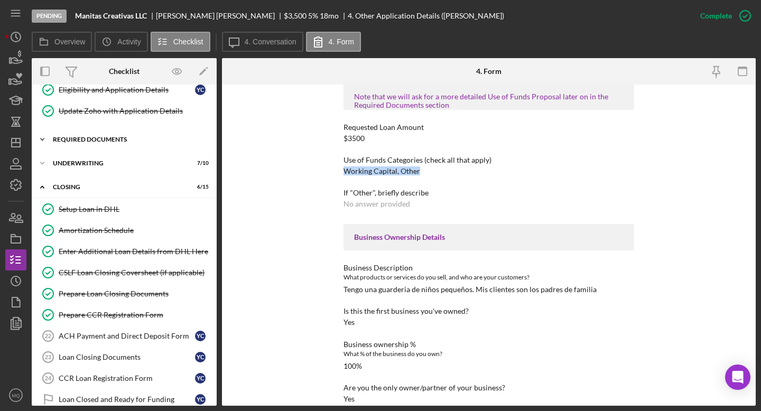
click at [118, 138] on div "Required Documents" at bounding box center [128, 139] width 151 height 6
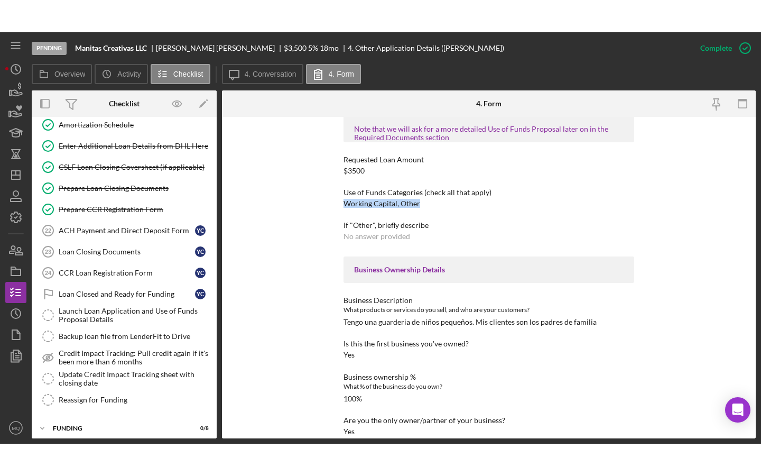
scroll to position [643, 0]
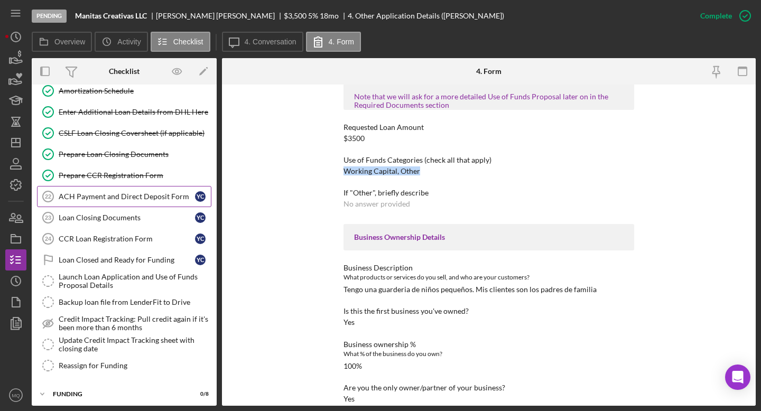
click at [142, 194] on div "ACH Payment and Direct Deposit Form" at bounding box center [127, 196] width 136 height 8
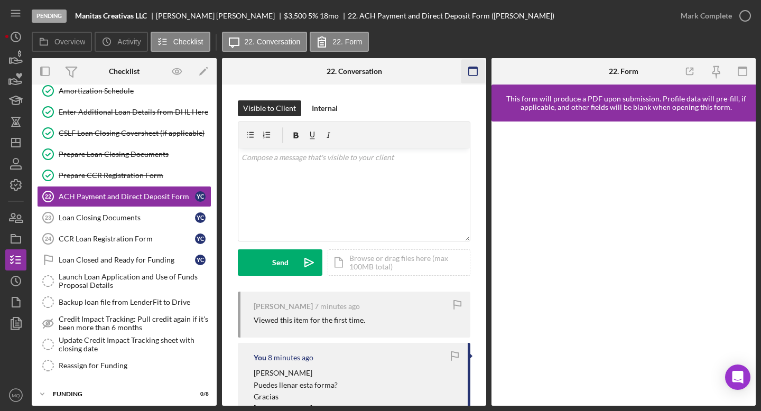
click at [472, 69] on icon "button" at bounding box center [473, 72] width 24 height 24
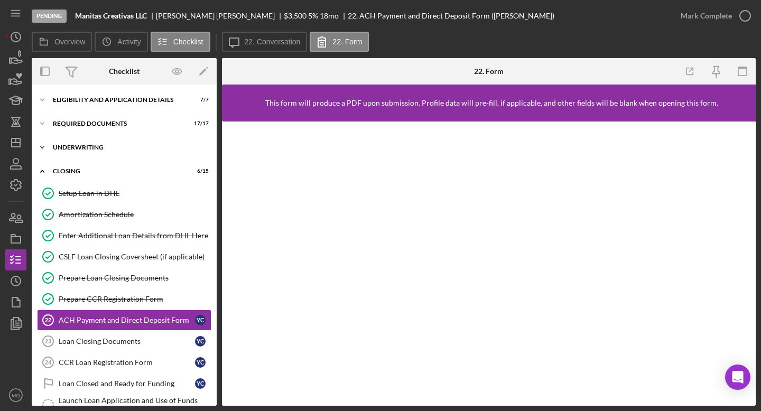
click at [100, 143] on div "Icon/Expander Underwriting 7 / 10" at bounding box center [124, 147] width 185 height 21
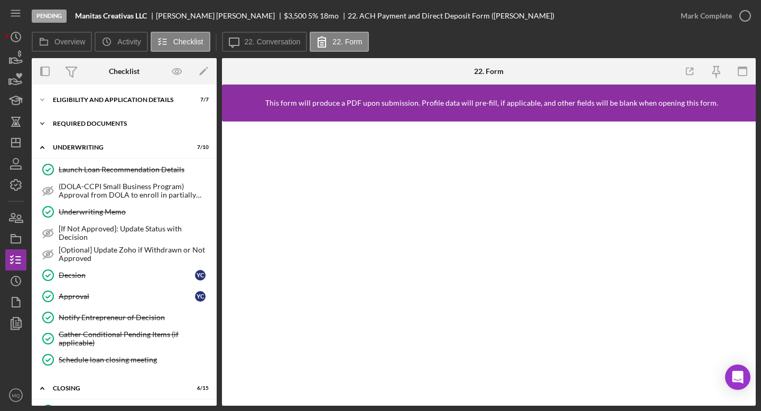
click at [115, 129] on div "Icon/Expander Required Documents 17 / 17" at bounding box center [124, 123] width 185 height 21
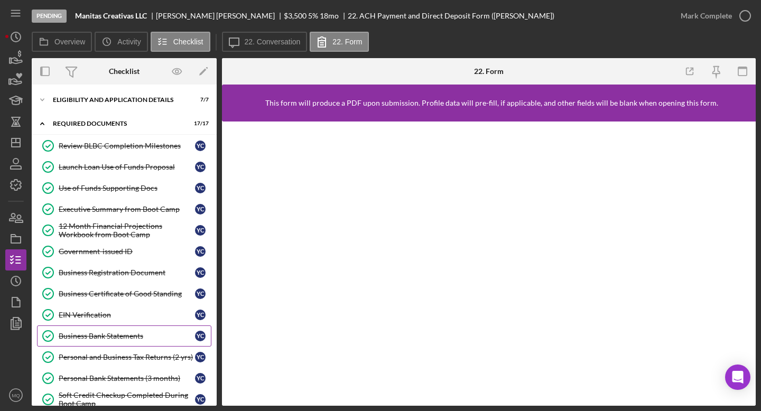
click at [132, 340] on link "Business Bank Statements Business Bank Statements Y C" at bounding box center [124, 336] width 174 height 21
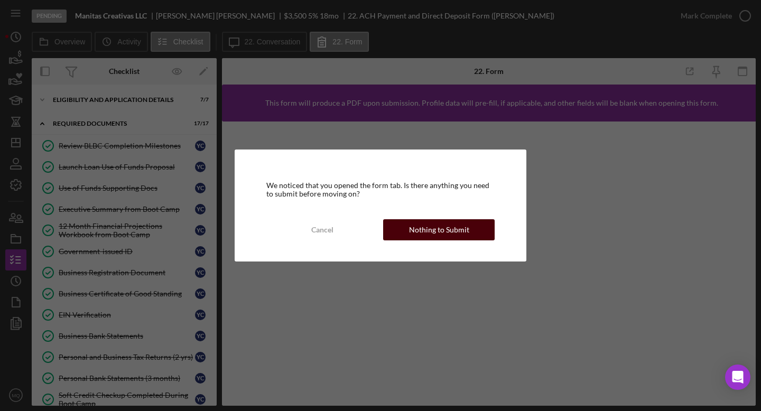
click at [476, 225] on button "Nothing to Submit" at bounding box center [438, 229] width 111 height 21
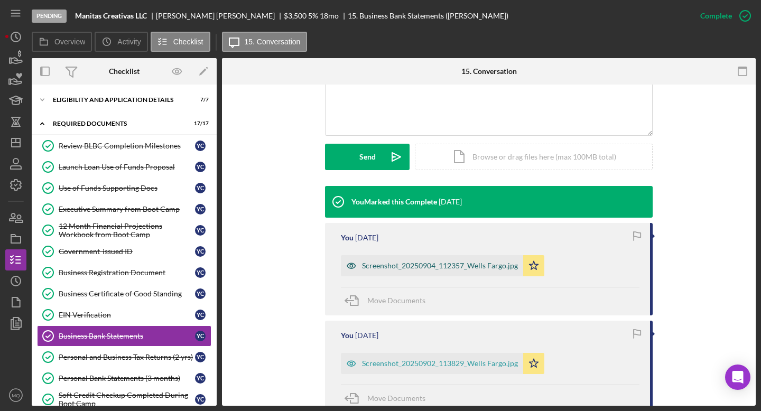
click at [436, 268] on div "Screenshot_20250904_112357_Wells Fargo.jpg" at bounding box center [440, 266] width 156 height 8
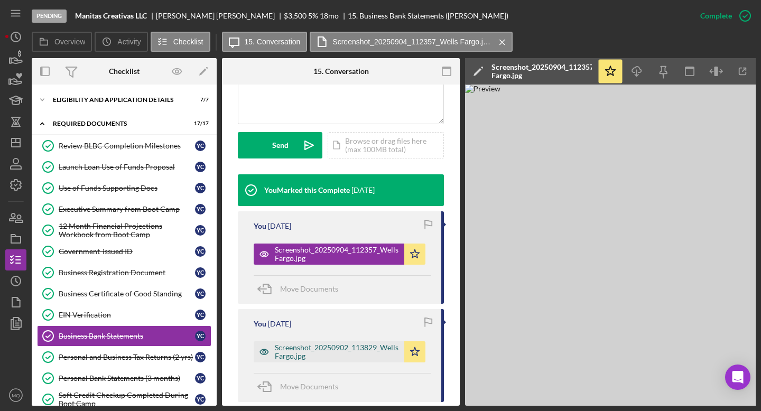
click at [340, 360] on div "Screenshot_20250902_113829_Wells Fargo.jpg" at bounding box center [337, 351] width 124 height 17
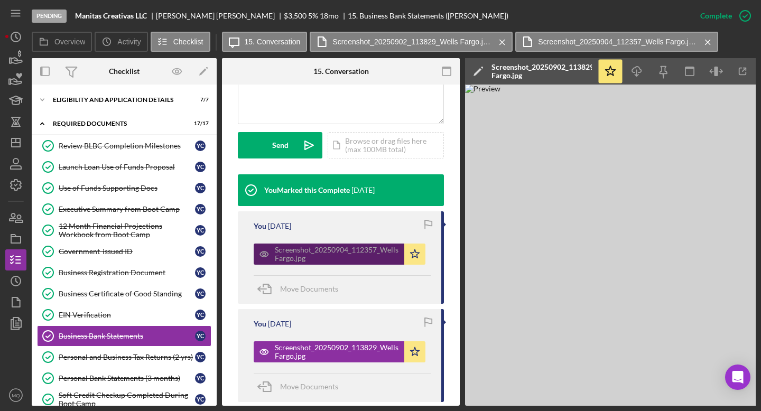
click at [357, 262] on div "Screenshot_20250904_112357_Wells Fargo.jpg" at bounding box center [337, 254] width 124 height 17
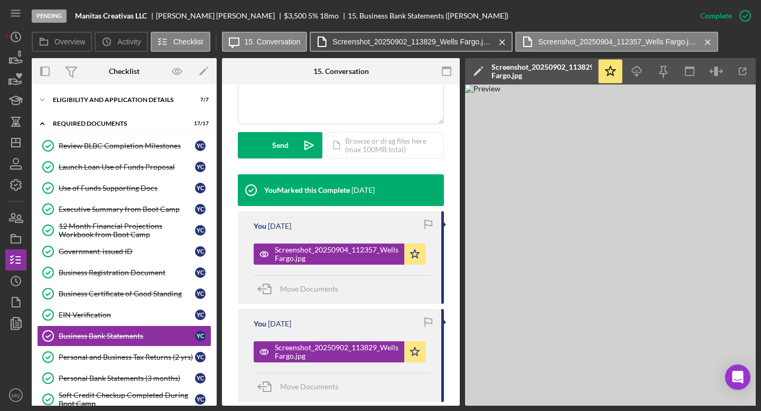
click at [453, 39] on label "Screenshot_20250902_113829_Wells Fargo.jpg" at bounding box center [411, 42] width 159 height 8
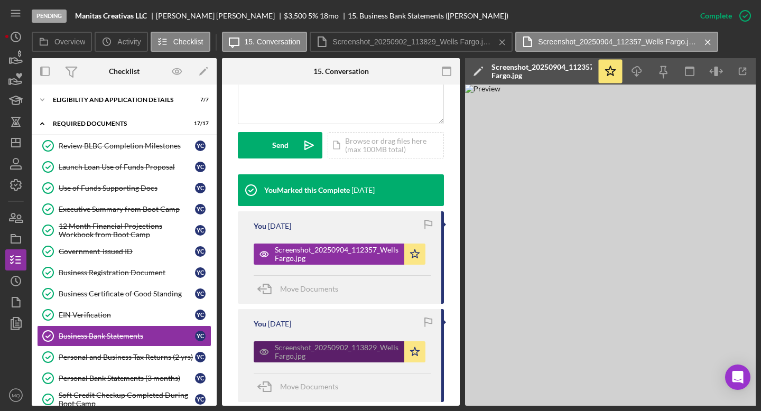
click at [362, 357] on div "Screenshot_20250902_113829_Wells Fargo.jpg" at bounding box center [337, 351] width 124 height 17
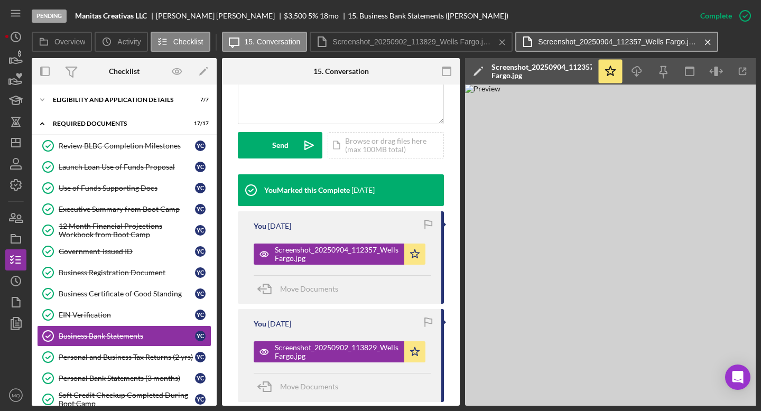
click at [583, 40] on label "Screenshot_20250904_112357_Wells Fargo.jpg" at bounding box center [617, 42] width 159 height 8
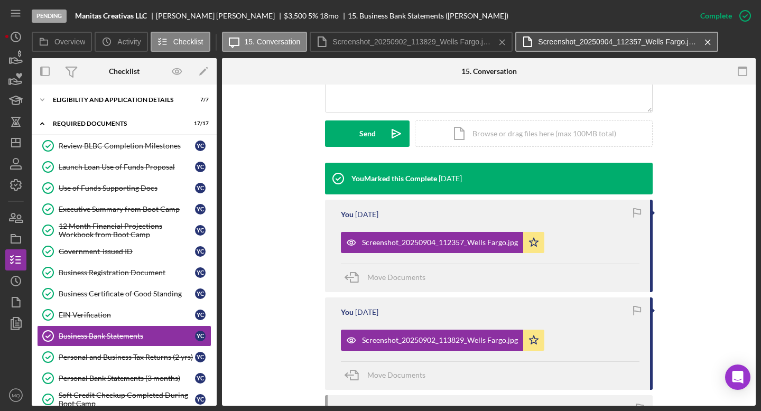
scroll to position [251, 0]
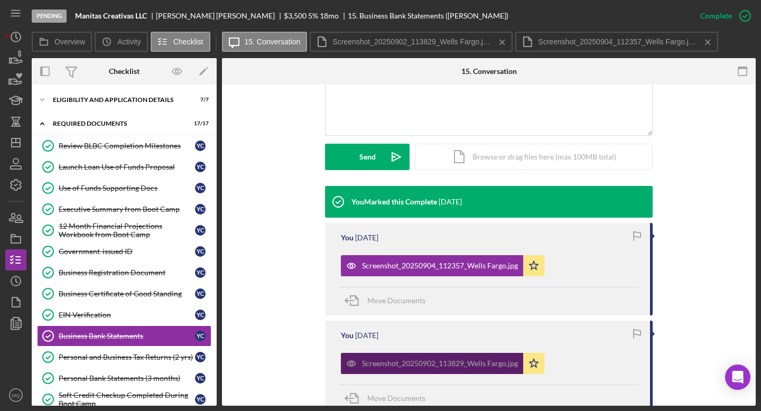
click at [468, 370] on div "Screenshot_20250902_113829_Wells Fargo.jpg" at bounding box center [432, 363] width 182 height 21
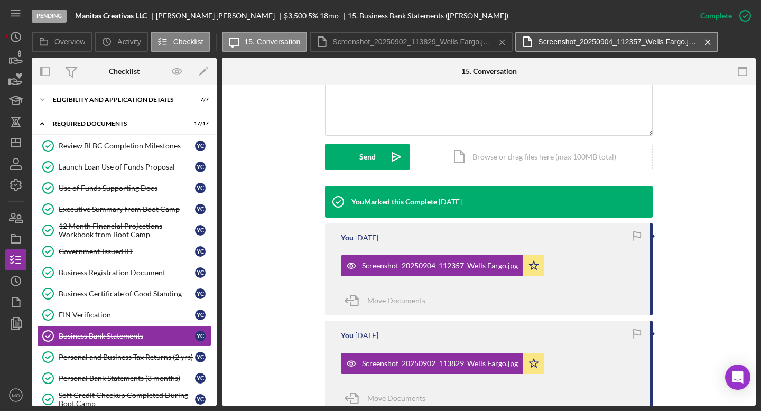
click at [574, 44] on label "Screenshot_20250904_112357_Wells Fargo.jpg" at bounding box center [617, 42] width 159 height 8
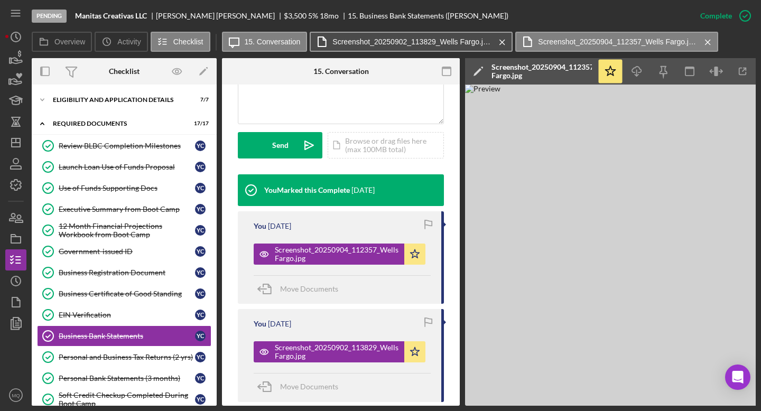
click at [427, 40] on label "Screenshot_20250902_113829_Wells Fargo.jpg" at bounding box center [411, 42] width 159 height 8
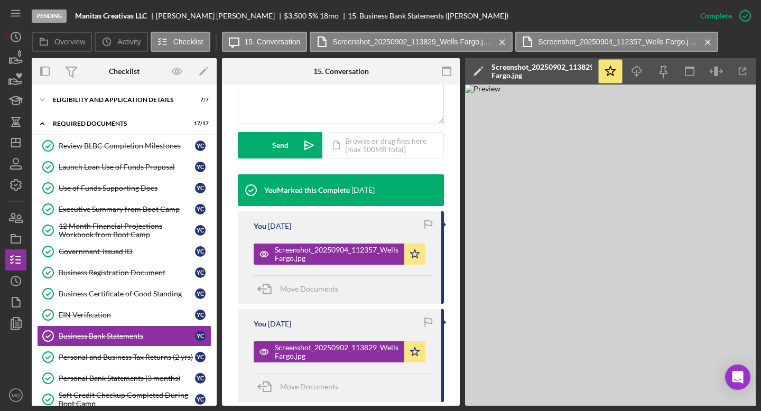
click at [641, 275] on img at bounding box center [623, 245] width 317 height 321
click at [744, 66] on icon "button" at bounding box center [743, 72] width 24 height 24
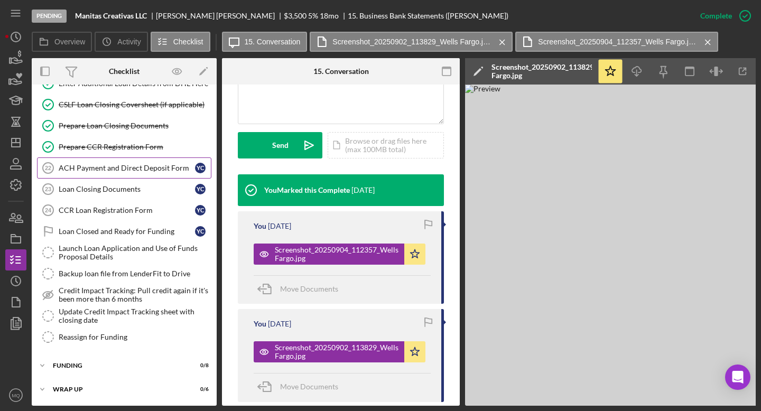
click at [137, 160] on link "ACH Payment and Direct Deposit Form 22 ACH Payment and Direct Deposit Form Y C" at bounding box center [124, 167] width 174 height 21
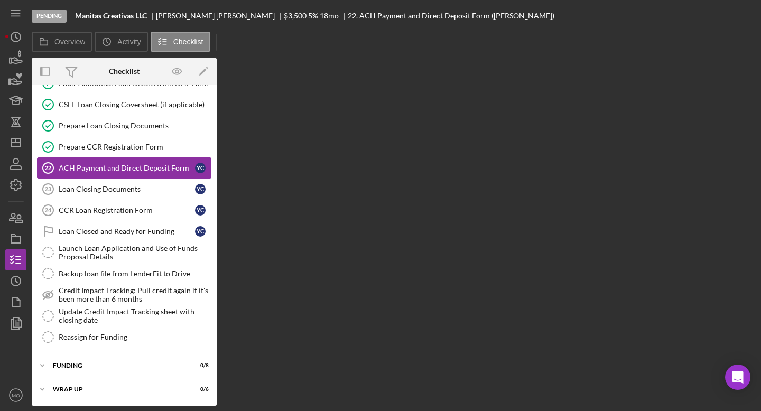
scroll to position [735, 0]
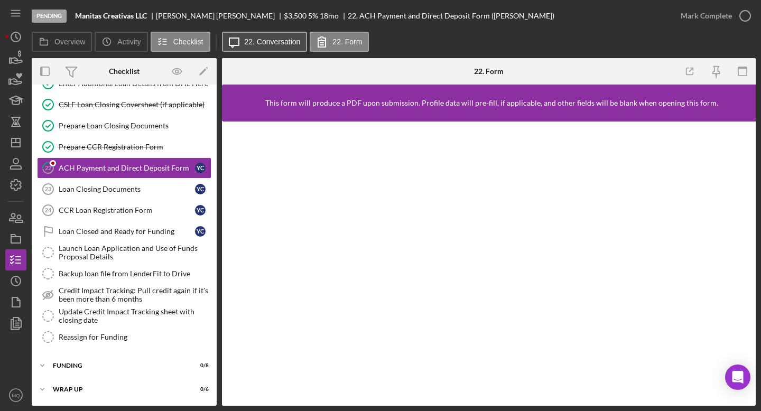
click at [279, 44] on label "22. Conversation" at bounding box center [273, 42] width 56 height 8
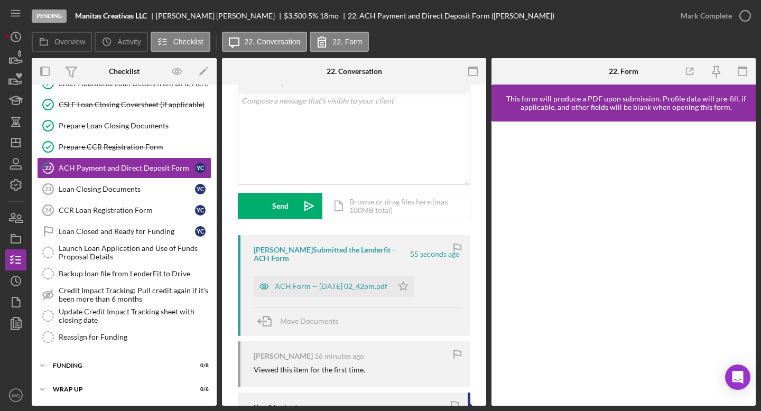
scroll to position [78, 0]
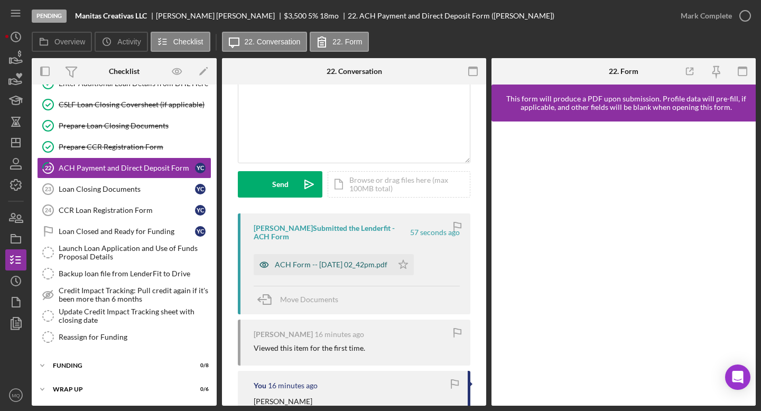
click at [357, 272] on div "ACH Form -- [DATE] 02_42pm.pdf" at bounding box center [323, 264] width 139 height 21
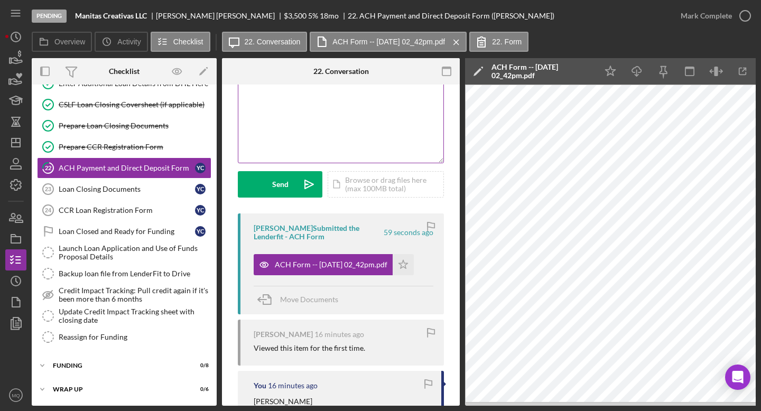
click at [385, 106] on div "v Color teal Color pink Remove color Add row above Add row below Add column bef…" at bounding box center [340, 116] width 205 height 92
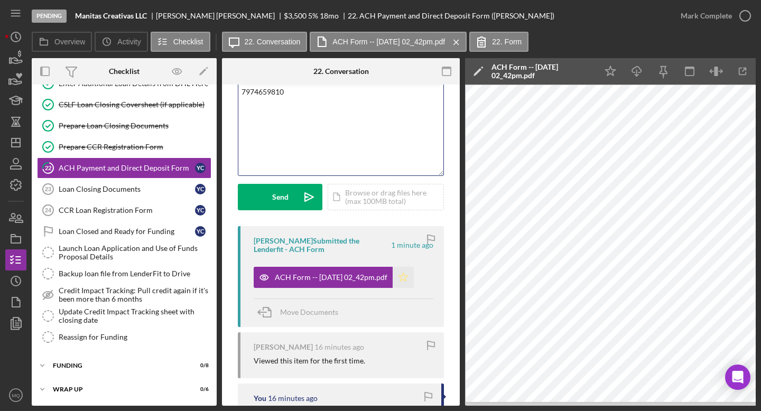
click at [409, 272] on icon "Icon/Star" at bounding box center [403, 277] width 21 height 21
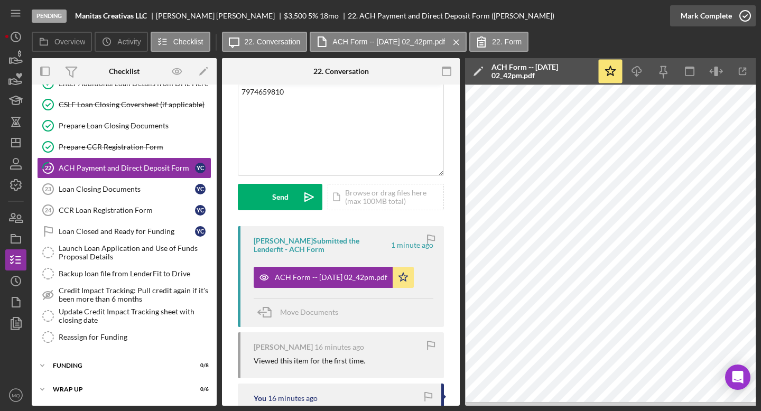
click at [744, 20] on icon "button" at bounding box center [745, 16] width 26 height 26
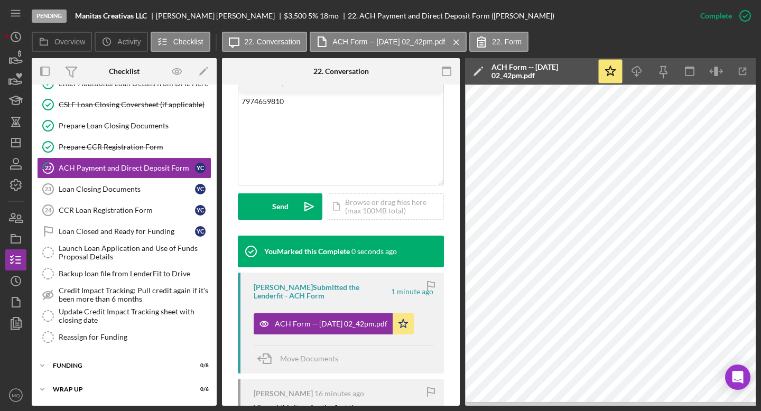
scroll to position [234, 0]
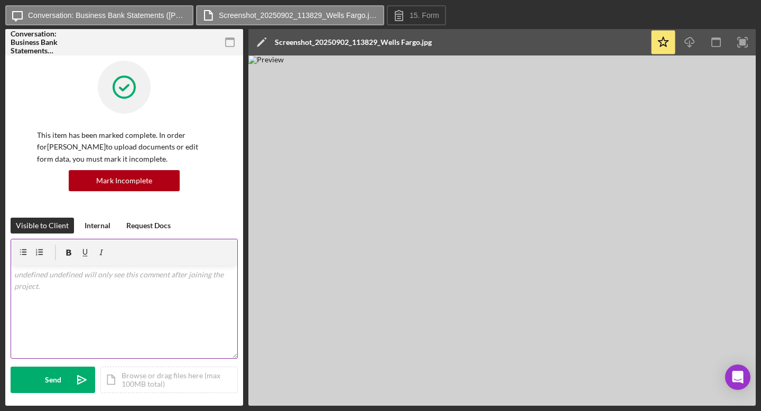
click at [88, 287] on div "v Color teal Color pink Remove color Add row above Add row below Add column bef…" at bounding box center [124, 312] width 226 height 92
copy p "7974659810"
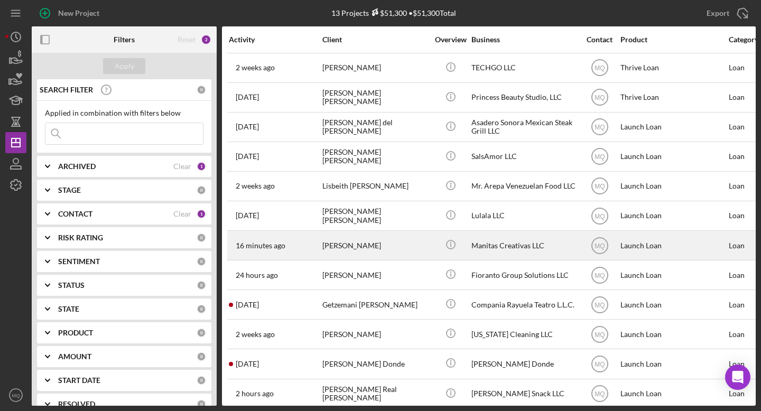
click at [401, 247] on div "[PERSON_NAME]" at bounding box center [375, 245] width 106 height 28
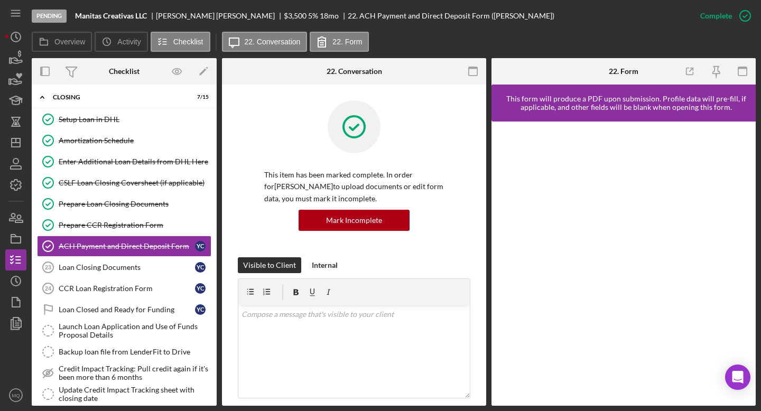
scroll to position [75, 0]
click at [138, 268] on div "Loan Closing Documents" at bounding box center [127, 267] width 136 height 8
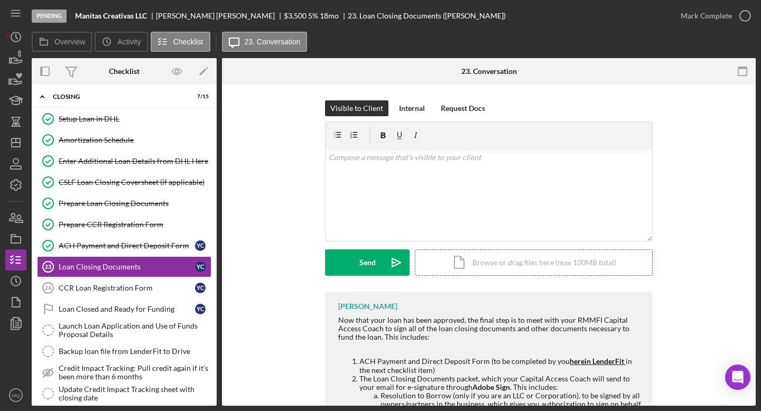
click at [508, 265] on div "Icon/Document Browse or drag files here (max 100MB total) Tap to choose files o…" at bounding box center [534, 262] width 238 height 26
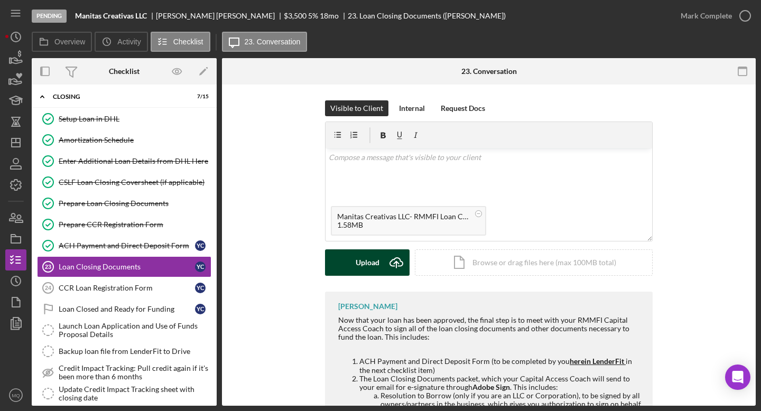
click at [367, 270] on div "Upload" at bounding box center [368, 262] width 24 height 26
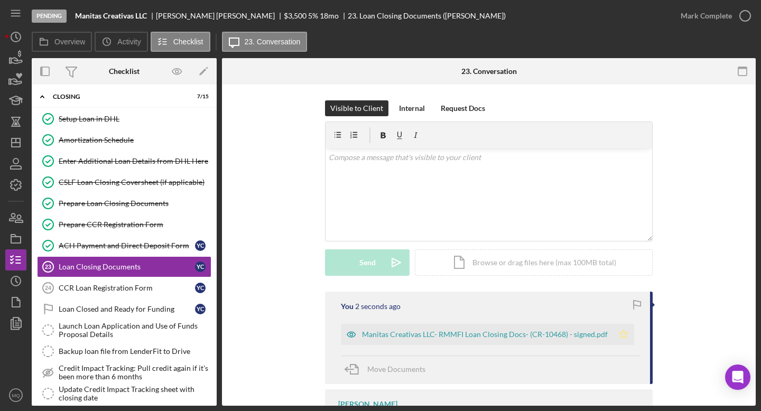
click at [619, 337] on polygon "button" at bounding box center [623, 334] width 9 height 8
click at [744, 20] on icon "button" at bounding box center [745, 16] width 26 height 26
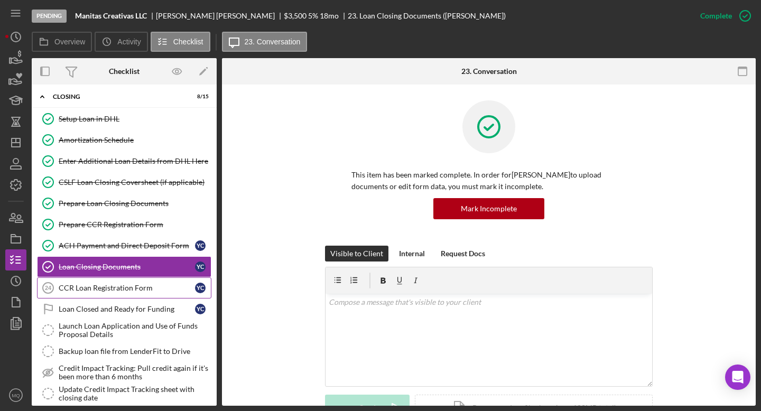
click at [102, 293] on link "CCR Loan Registration Form 24 CCR Loan Registration Form Y C" at bounding box center [124, 287] width 174 height 21
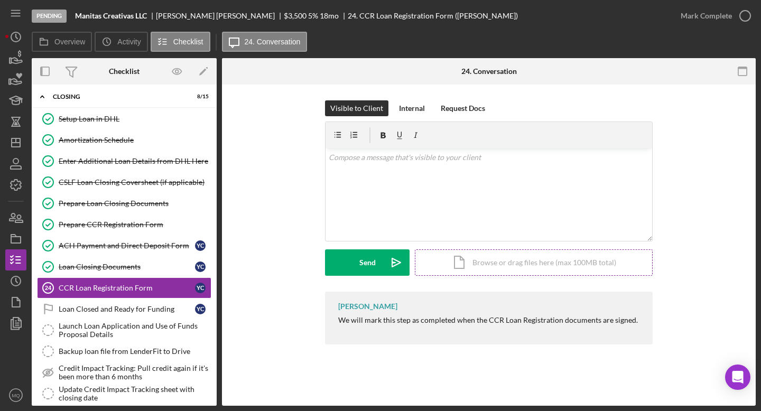
click at [486, 270] on div "Icon/Document Browse or drag files here (max 100MB total) Tap to choose files o…" at bounding box center [534, 262] width 238 height 26
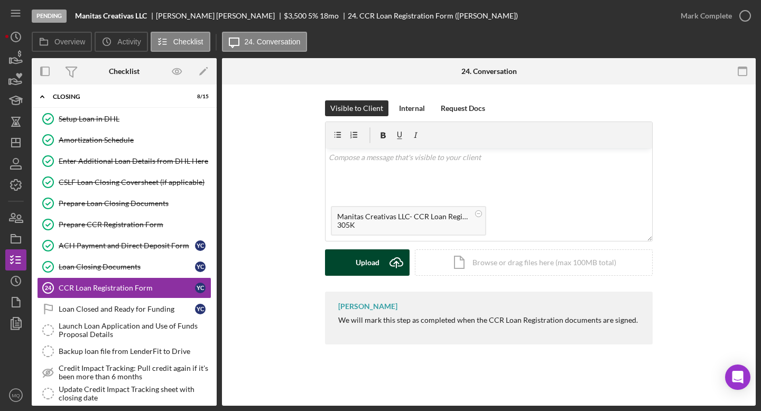
click at [364, 271] on div "Upload" at bounding box center [368, 262] width 24 height 26
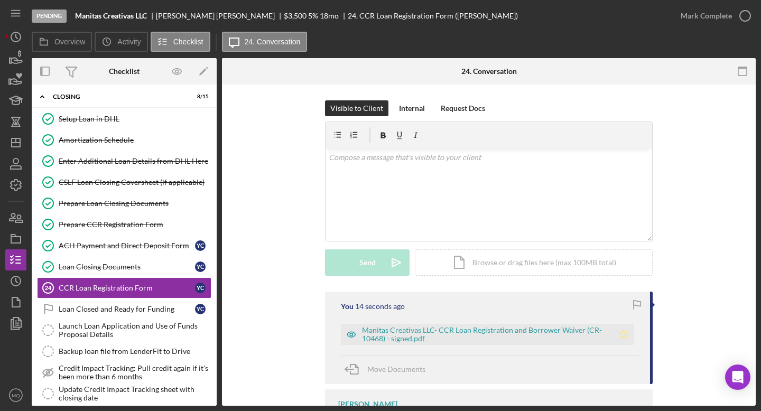
click at [630, 336] on icon "Icon/Star" at bounding box center [623, 334] width 21 height 21
click at [749, 17] on icon "button" at bounding box center [745, 16] width 26 height 26
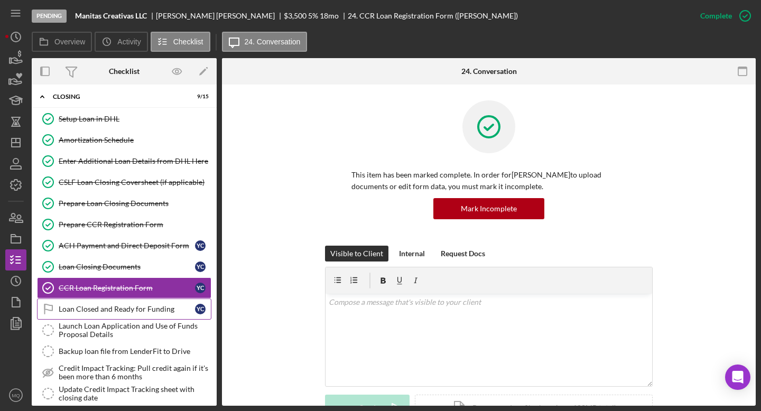
click at [165, 306] on div "Loan Closed and Ready for Funding" at bounding box center [127, 309] width 136 height 8
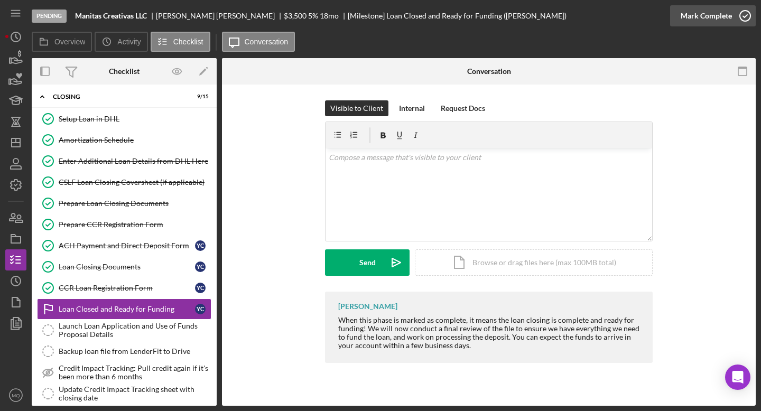
click at [746, 16] on icon "button" at bounding box center [745, 16] width 26 height 26
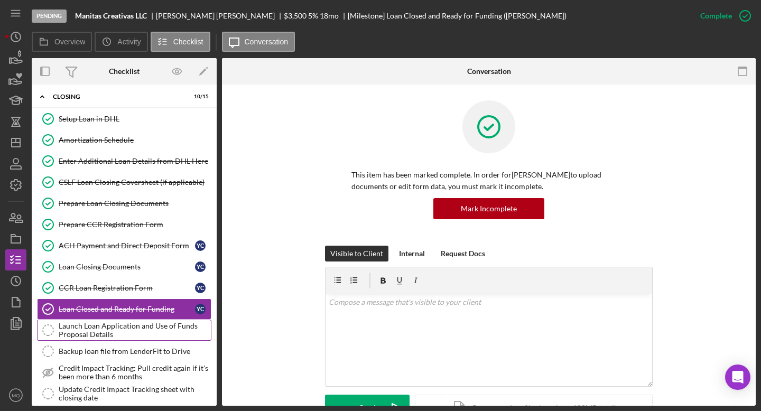
click at [158, 326] on div "Launch Loan Application and Use of Funds Proposal Details" at bounding box center [135, 330] width 152 height 17
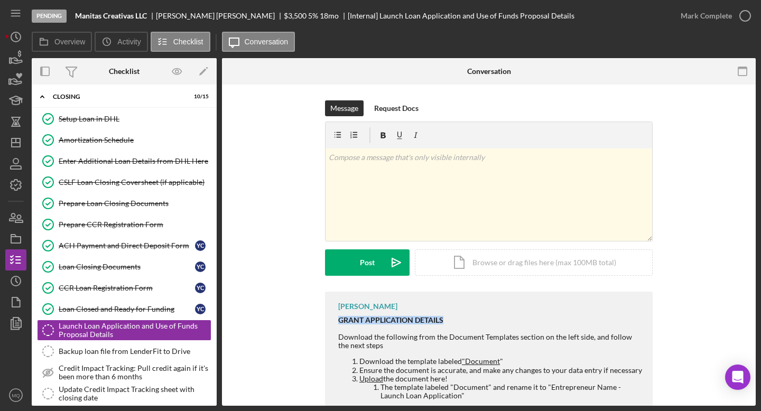
drag, startPoint x: 444, startPoint y: 321, endPoint x: 331, endPoint y: 321, distance: 113.1
click at [331, 321] on div "[PERSON_NAME] [PERSON_NAME] APPLICATION DETAILS Download the following from the…" at bounding box center [489, 356] width 328 height 129
copy strong "GRANT APPLICATION DETAILS"
click at [23, 333] on icon "button" at bounding box center [16, 323] width 26 height 26
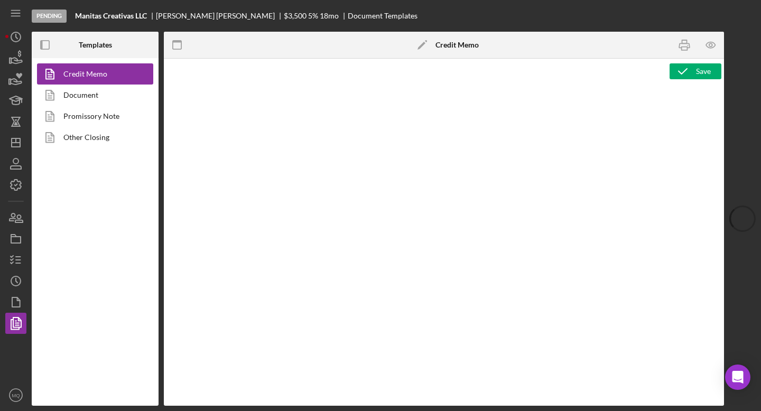
type textarea "<p style="margin-bottom: 0; line-height: normal; text-align: left; padding-left…"
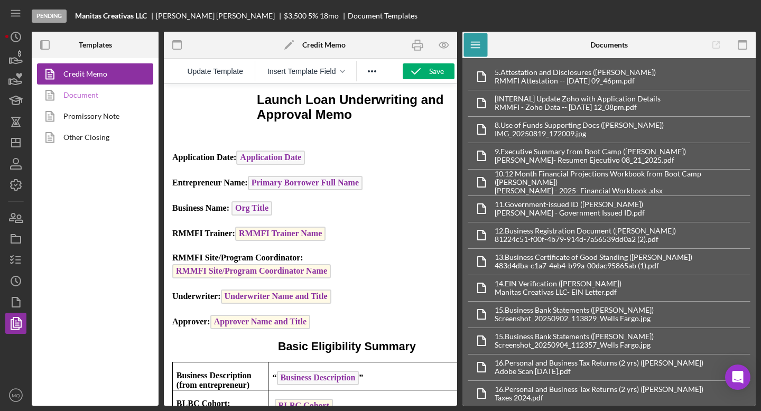
click at [117, 95] on link "Document" at bounding box center [92, 95] width 111 height 21
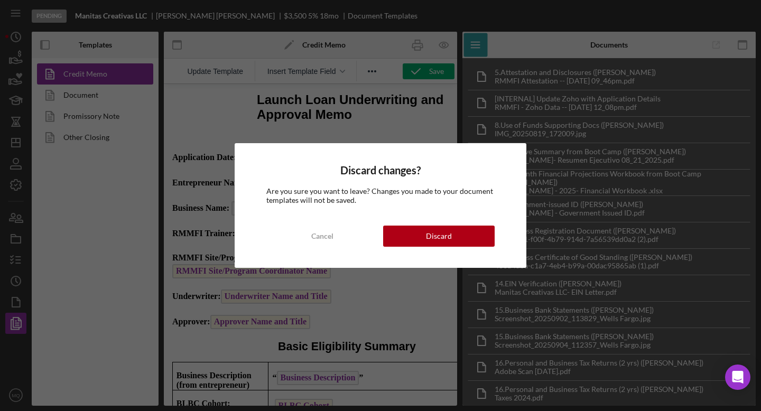
click at [461, 249] on div "Discard changes? Are you sure you want to leave? Changes you made to your docum…" at bounding box center [381, 205] width 292 height 124
click at [457, 239] on button "Discard" at bounding box center [438, 236] width 111 height 21
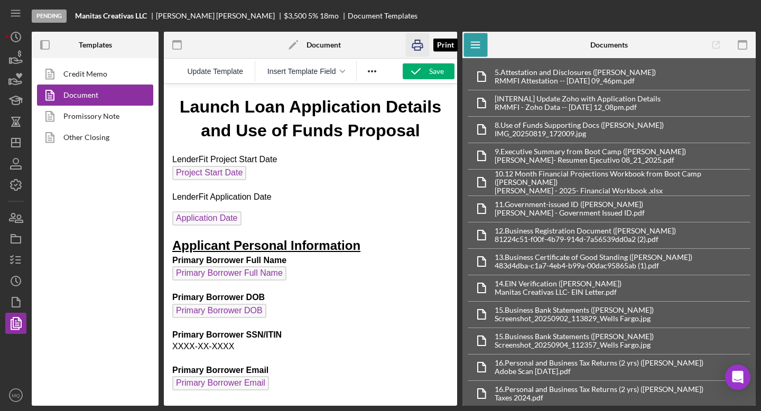
click at [420, 49] on rect "button" at bounding box center [418, 48] width 6 height 3
click at [18, 257] on line "button" at bounding box center [18, 257] width 5 height 0
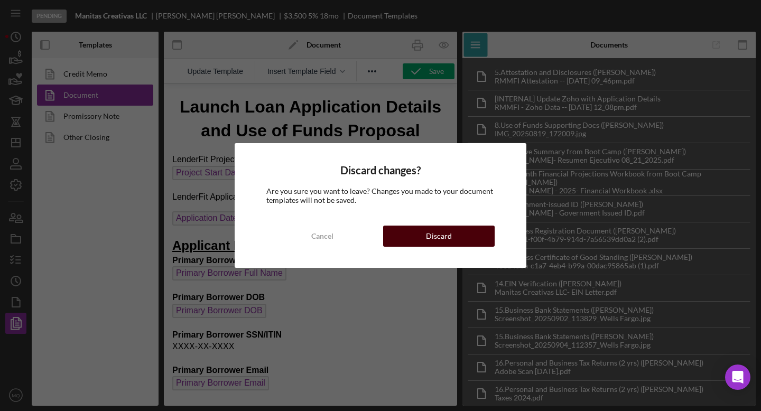
click at [452, 235] on button "Discard" at bounding box center [438, 236] width 111 height 21
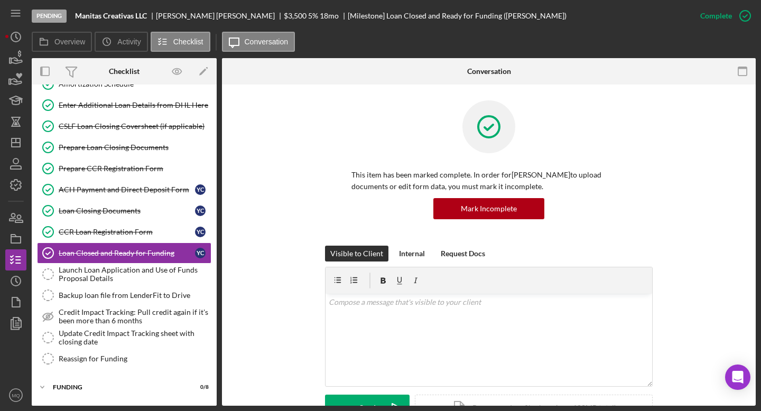
scroll to position [138, 0]
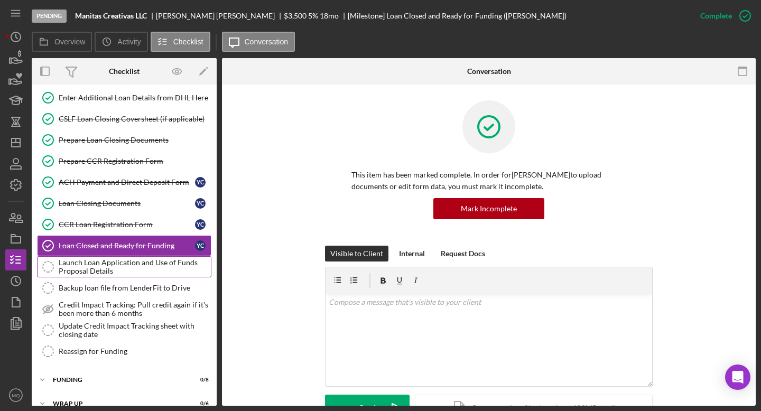
click at [176, 266] on div "Launch Loan Application and Use of Funds Proposal Details" at bounding box center [135, 266] width 152 height 17
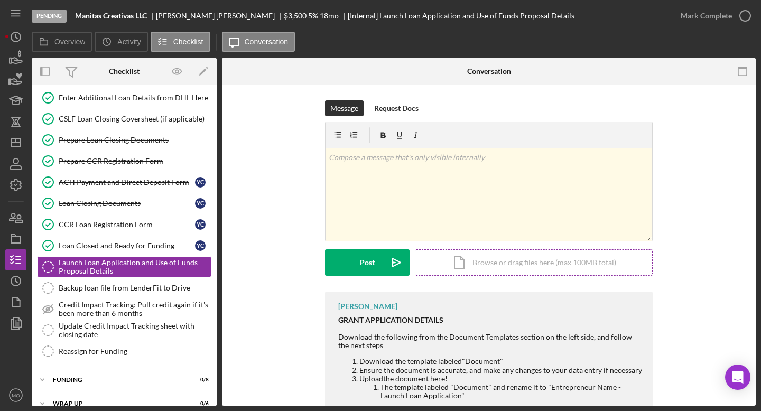
click at [551, 275] on div "Icon/Document Browse or drag files here (max 100MB total) Tap to choose files o…" at bounding box center [534, 262] width 238 height 26
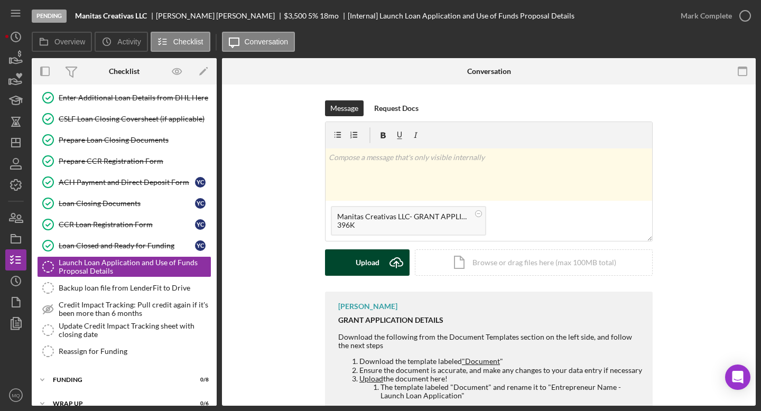
click at [368, 264] on div "Upload" at bounding box center [368, 262] width 24 height 26
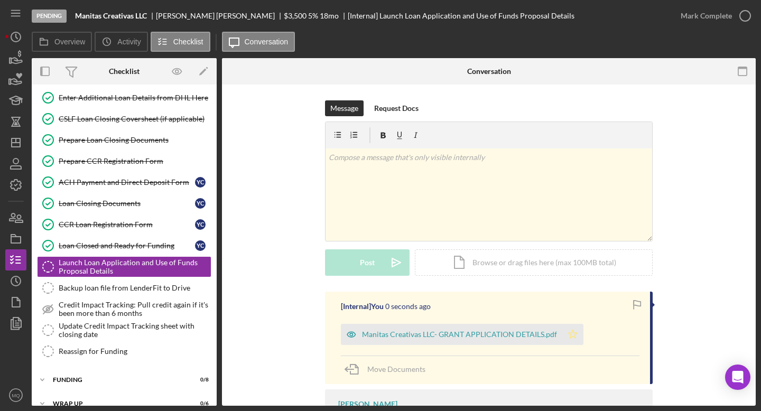
click at [570, 334] on icon "Icon/Star" at bounding box center [572, 334] width 21 height 21
click at [740, 16] on icon "button" at bounding box center [745, 16] width 26 height 26
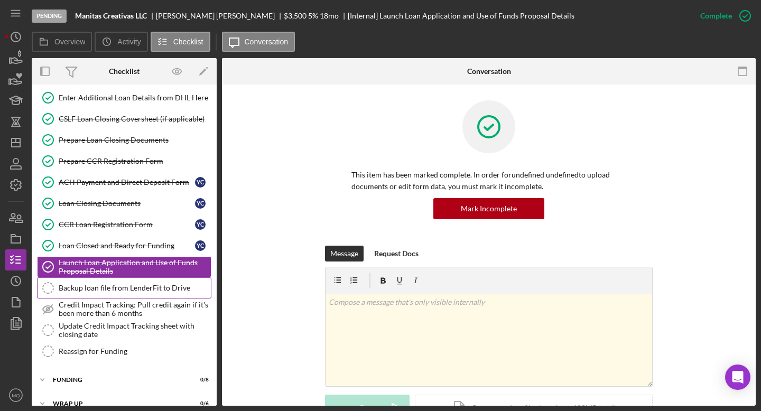
click at [147, 287] on div "Backup loan file from LenderFit to Drive" at bounding box center [135, 288] width 152 height 8
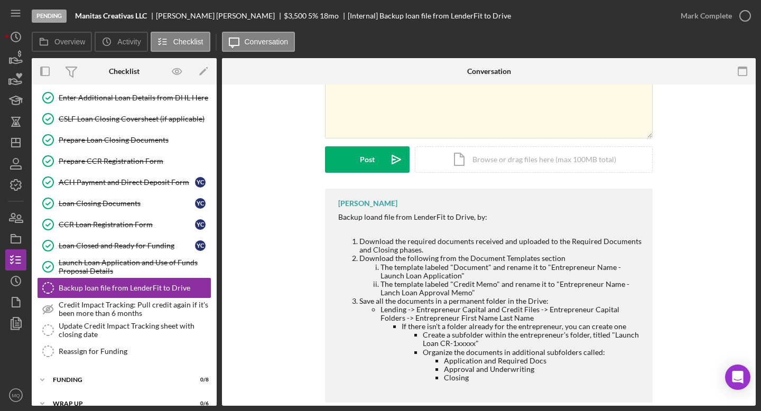
scroll to position [121, 0]
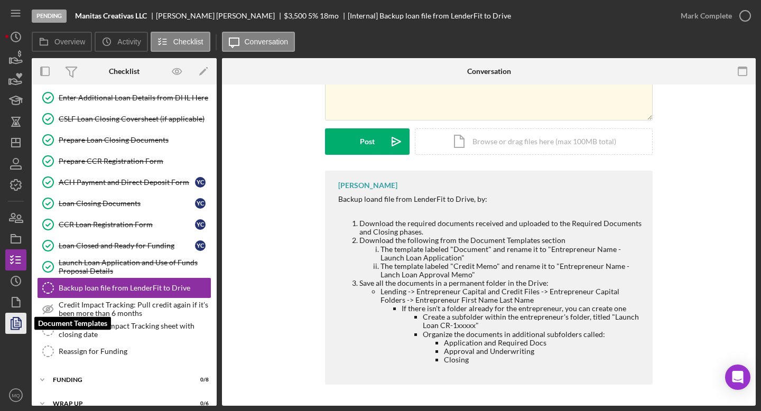
click at [18, 327] on polyline "button" at bounding box center [15, 325] width 8 height 10
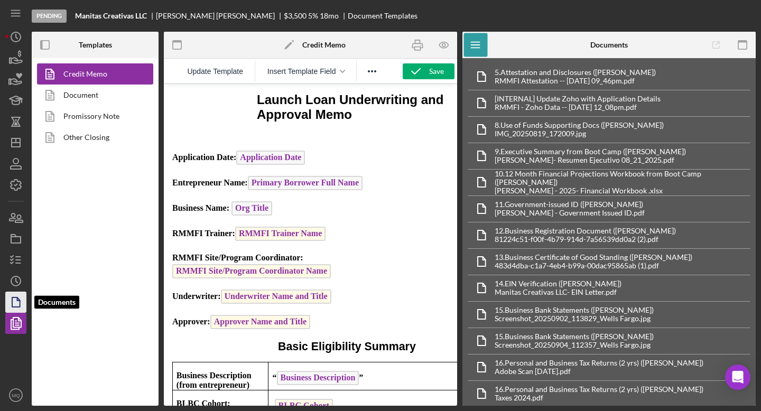
click at [14, 302] on icon "button" at bounding box center [16, 302] width 26 height 26
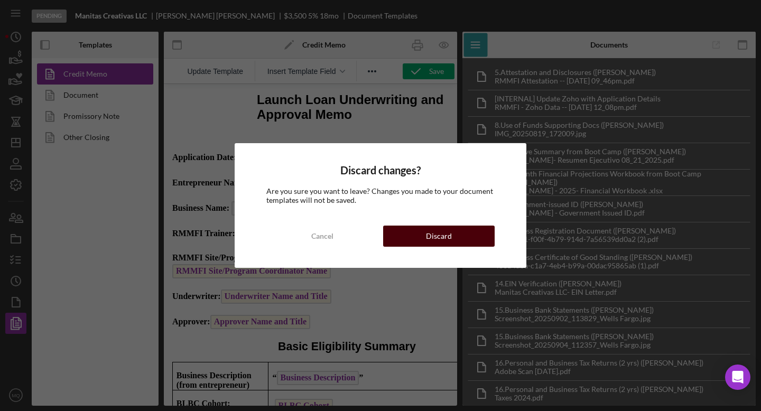
click at [459, 239] on button "Discard" at bounding box center [438, 236] width 111 height 21
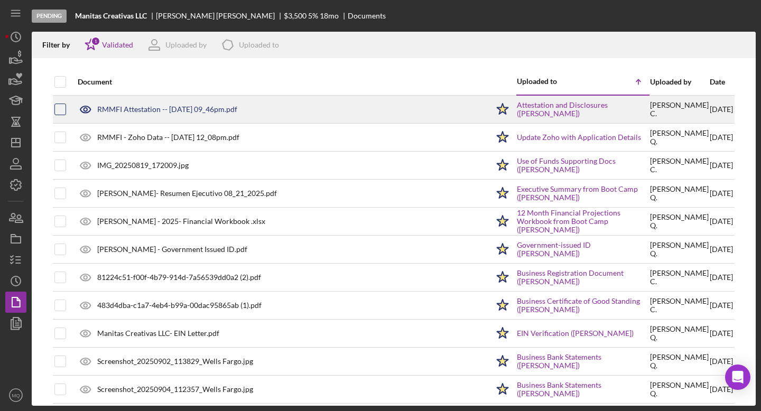
click at [61, 110] on input "checkbox" at bounding box center [60, 109] width 11 height 11
checkbox input "true"
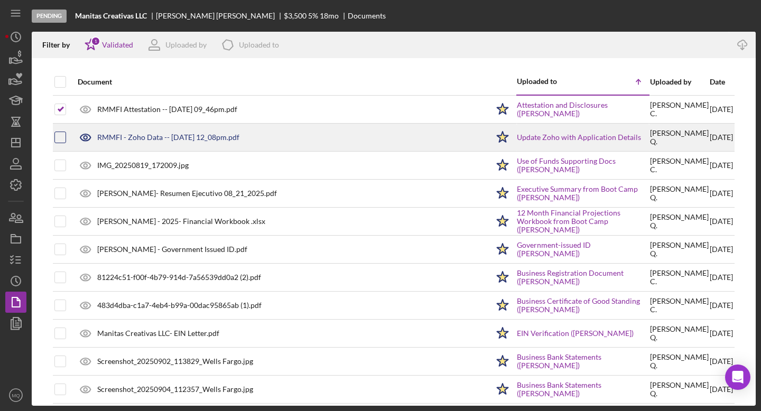
click at [60, 141] on input "checkbox" at bounding box center [60, 137] width 11 height 11
checkbox input "true"
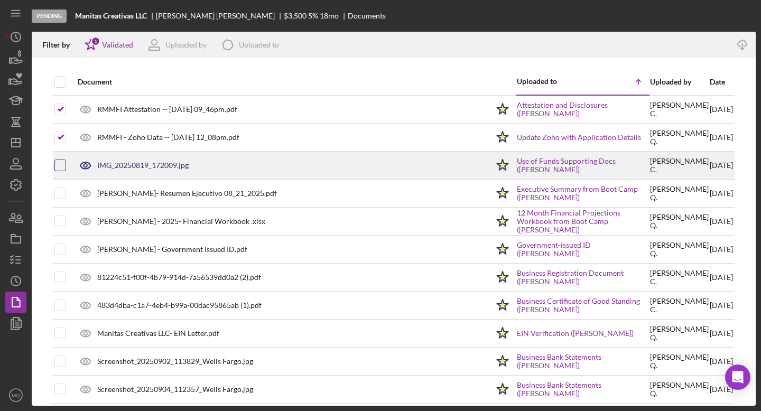
click at [60, 168] on input "checkbox" at bounding box center [60, 165] width 11 height 11
checkbox input "true"
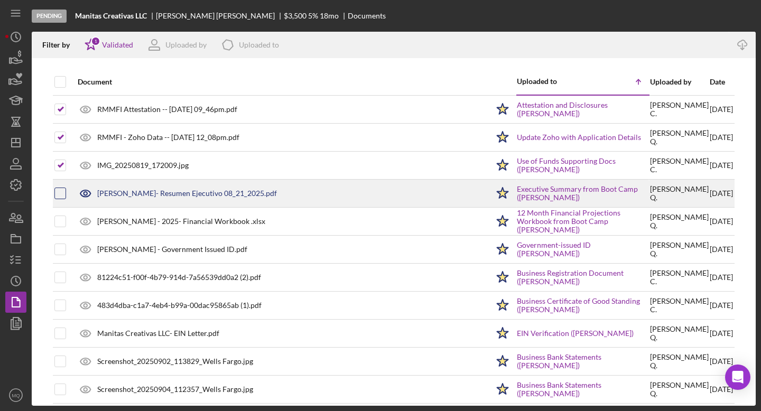
click at [61, 193] on input "checkbox" at bounding box center [60, 193] width 11 height 11
checkbox input "true"
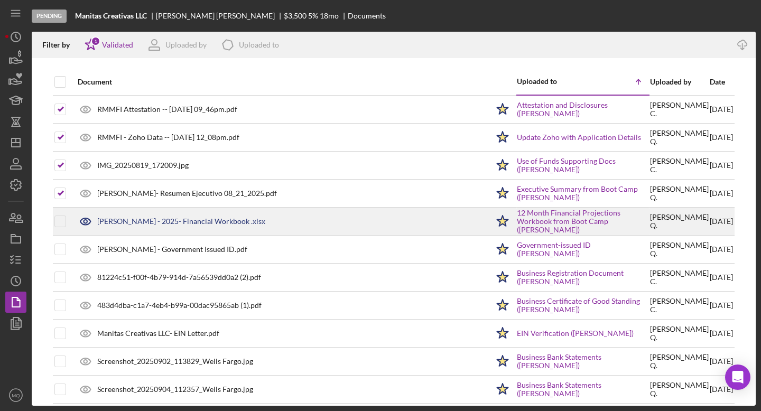
click at [60, 228] on div at bounding box center [60, 221] width 12 height 26
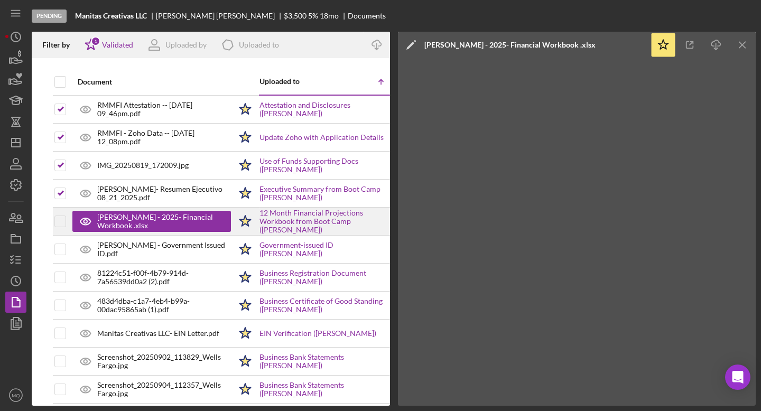
click at [63, 228] on div at bounding box center [60, 221] width 12 height 26
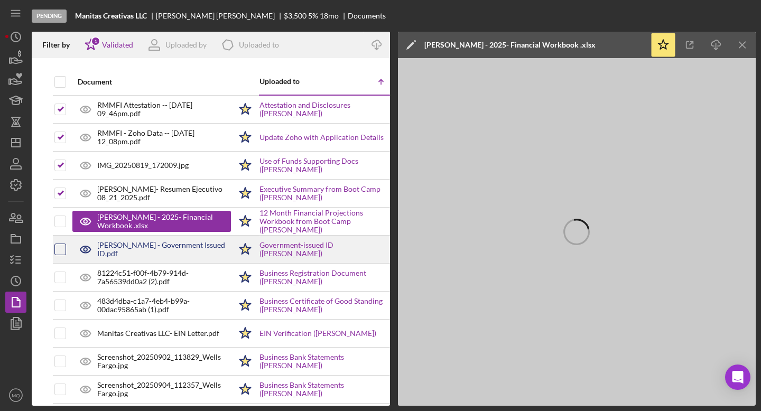
click at [64, 249] on input "checkbox" at bounding box center [60, 249] width 11 height 11
checkbox input "true"
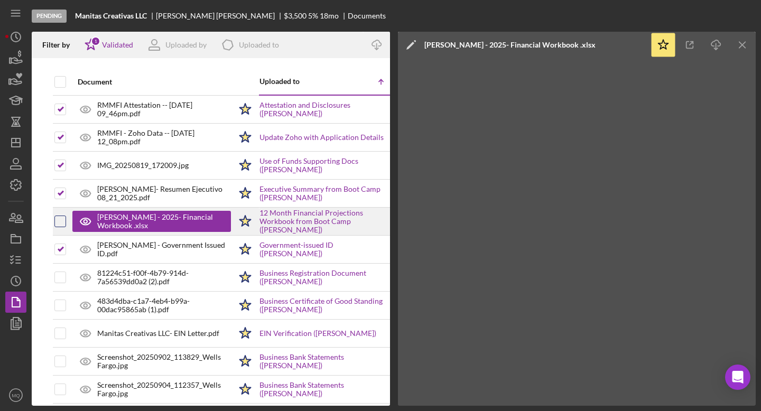
click at [63, 222] on input "checkbox" at bounding box center [60, 221] width 11 height 11
checkbox input "true"
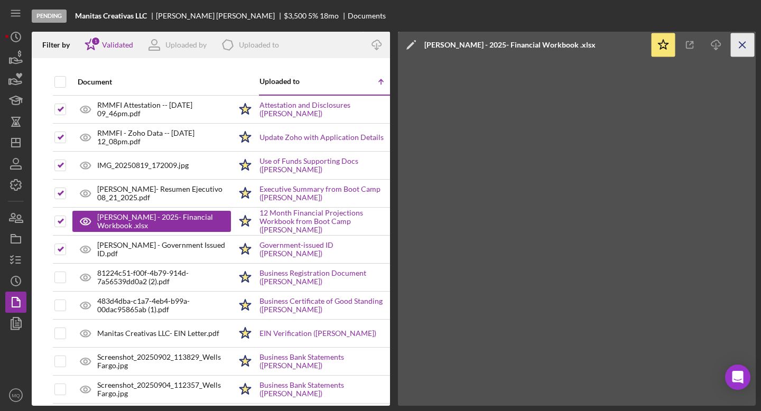
click at [739, 45] on icon "Icon/Menu Close" at bounding box center [743, 45] width 24 height 24
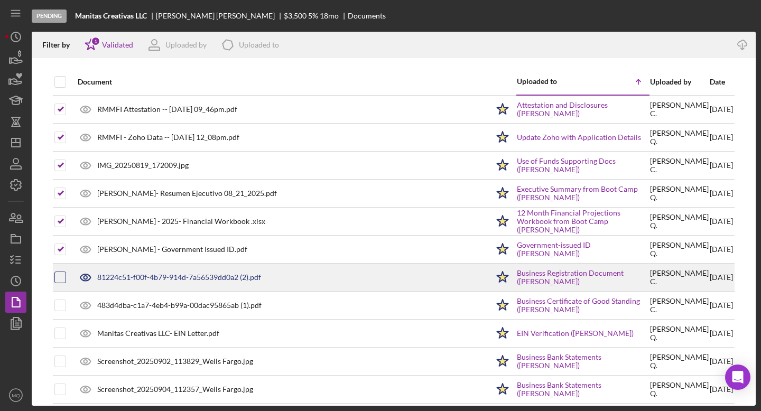
click at [58, 282] on input "checkbox" at bounding box center [60, 277] width 11 height 11
checkbox input "true"
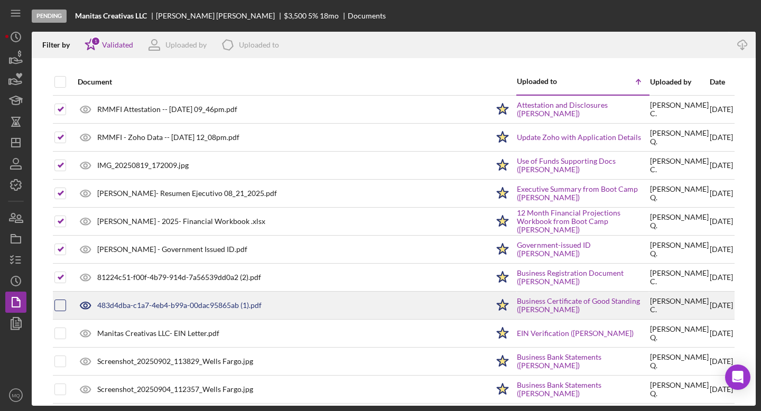
click at [61, 304] on input "checkbox" at bounding box center [60, 305] width 11 height 11
checkbox input "true"
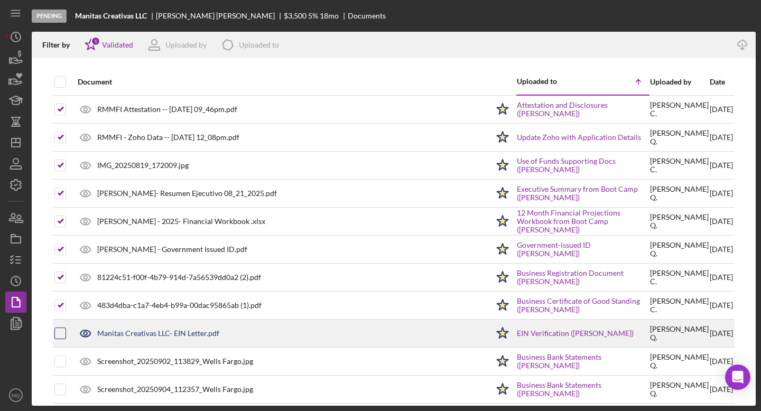
click at [63, 331] on input "checkbox" at bounding box center [60, 333] width 11 height 11
checkbox input "true"
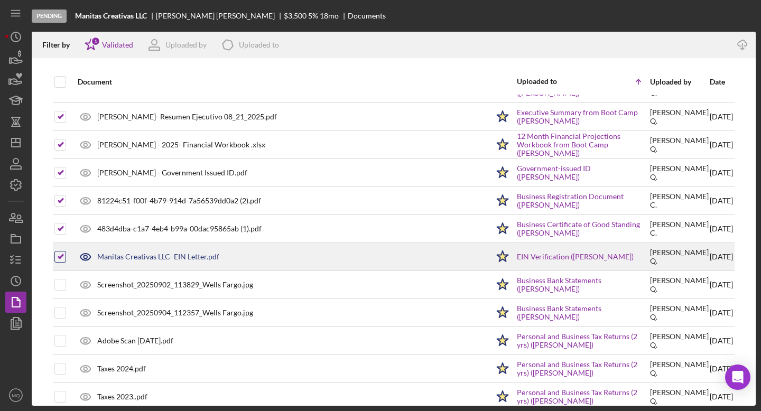
scroll to position [110, 0]
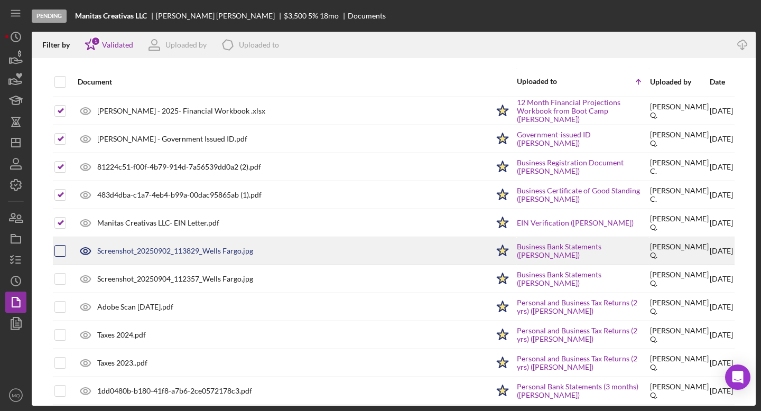
click at [60, 251] on input "checkbox" at bounding box center [60, 251] width 11 height 11
checkbox input "true"
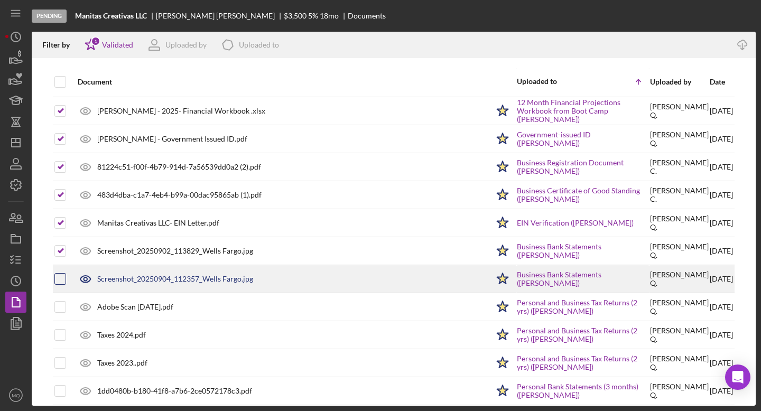
click at [60, 277] on input "checkbox" at bounding box center [60, 279] width 11 height 11
checkbox input "true"
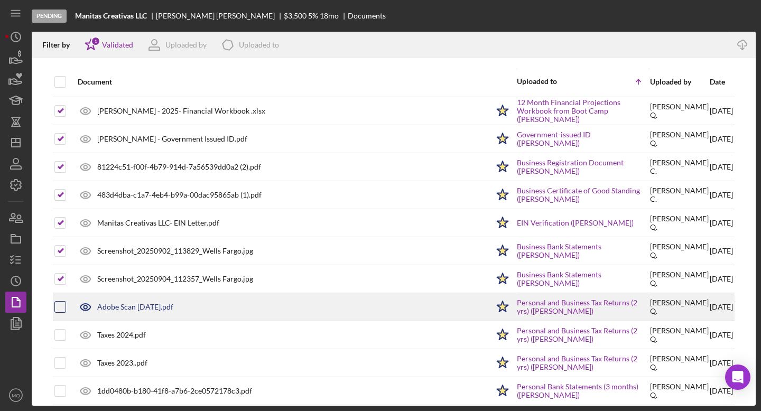
click at [60, 304] on input "checkbox" at bounding box center [60, 307] width 11 height 11
checkbox input "true"
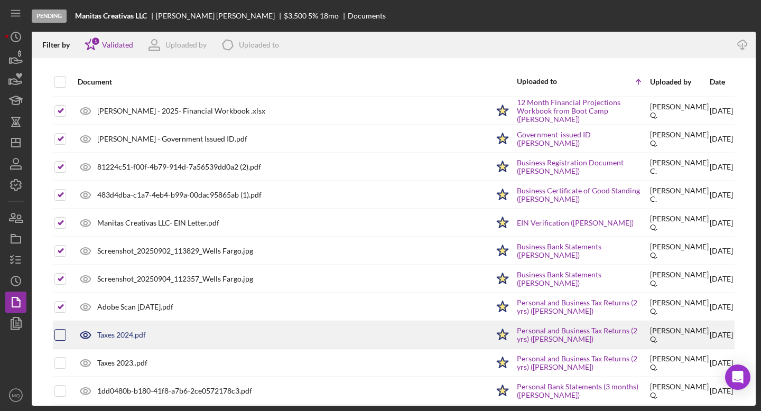
click at [60, 337] on input "checkbox" at bounding box center [60, 335] width 11 height 11
checkbox input "true"
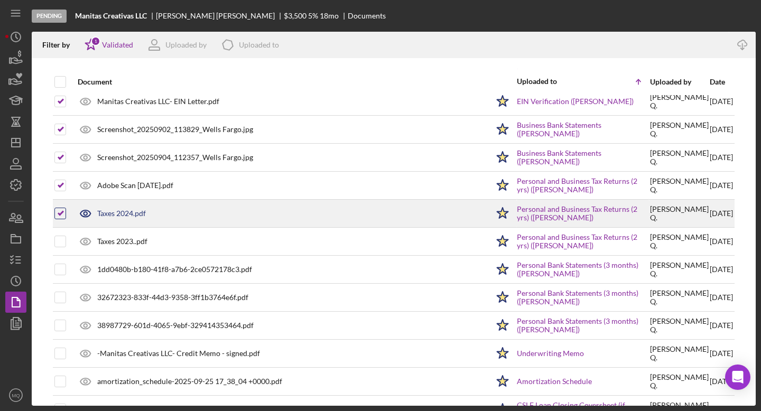
scroll to position [241, 0]
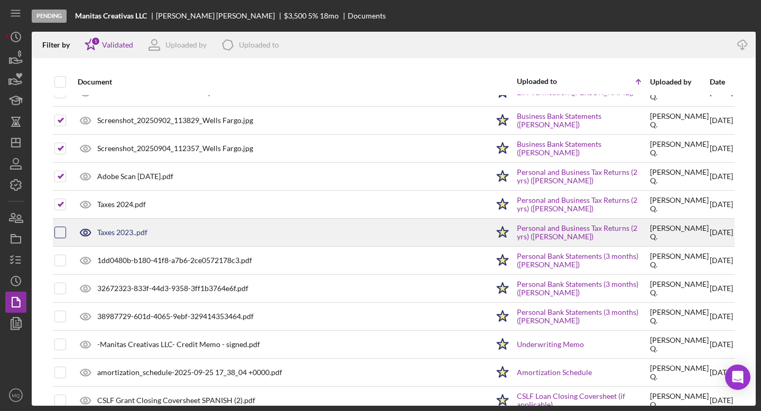
click at [57, 234] on input "checkbox" at bounding box center [60, 232] width 11 height 11
checkbox input "true"
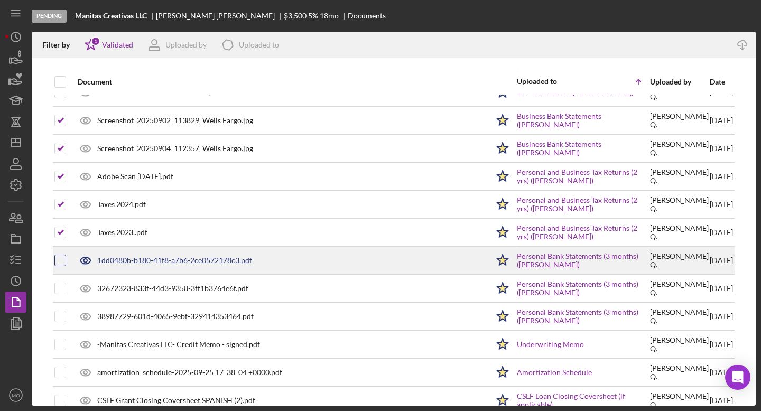
click at [61, 256] on input "checkbox" at bounding box center [60, 260] width 11 height 11
checkbox input "true"
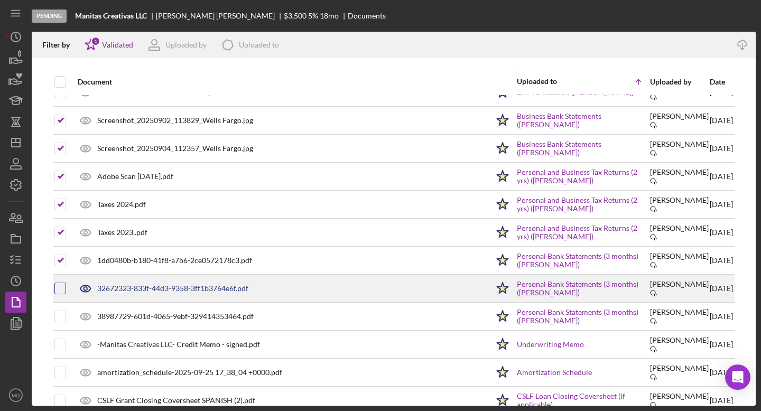
click at [54, 286] on div at bounding box center [60, 289] width 12 height 12
click at [58, 290] on input "checkbox" at bounding box center [60, 288] width 11 height 11
checkbox input "true"
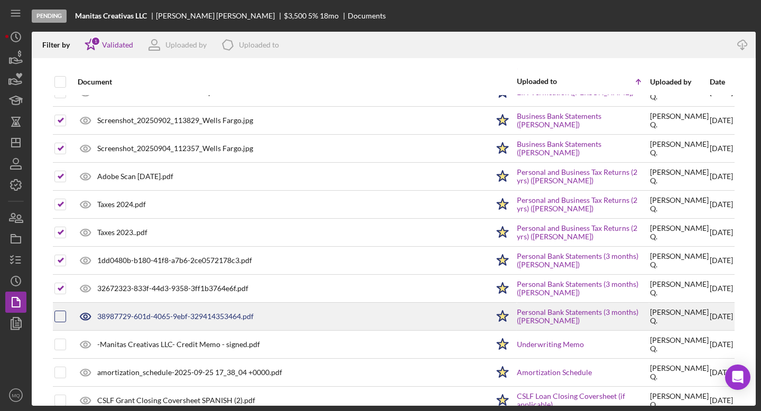
click at [60, 317] on input "checkbox" at bounding box center [60, 316] width 11 height 11
checkbox input "true"
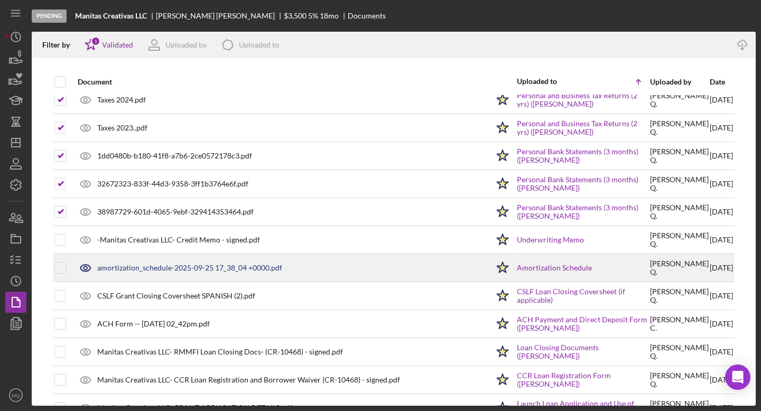
scroll to position [373, 0]
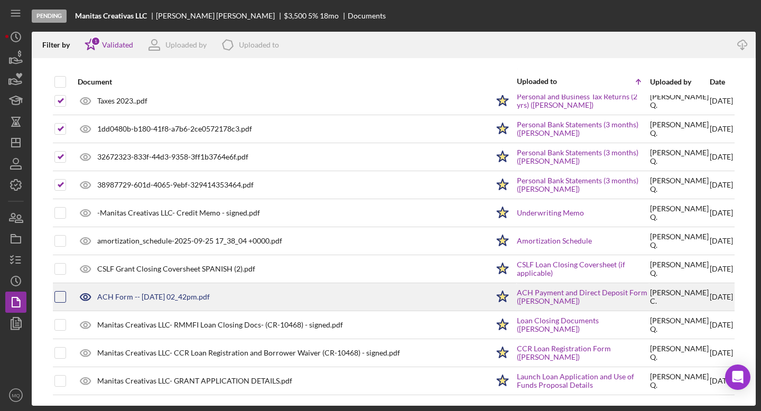
click at [60, 300] on input "checkbox" at bounding box center [60, 297] width 11 height 11
checkbox input "true"
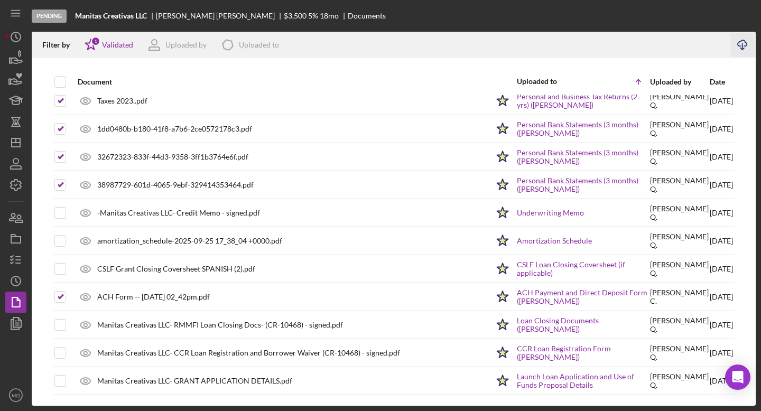
click at [741, 43] on icon "Icon/Download" at bounding box center [743, 45] width 24 height 24
click at [13, 261] on icon "button" at bounding box center [16, 260] width 26 height 26
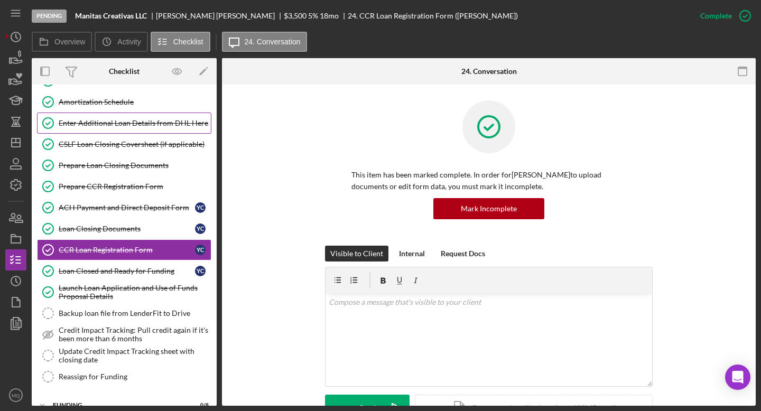
scroll to position [117, 0]
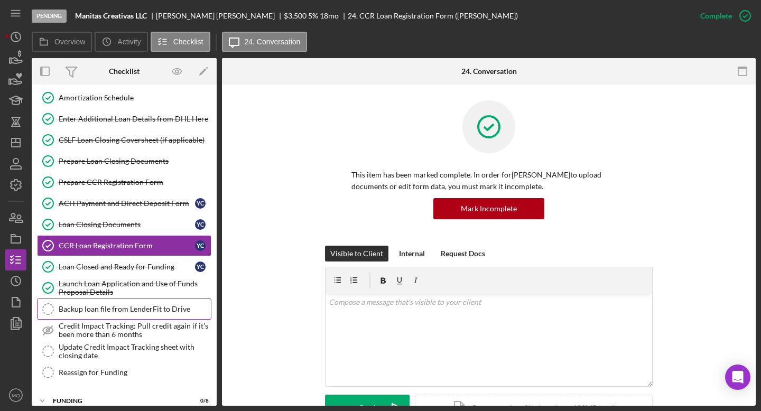
click at [118, 311] on div "Backup loan file from LenderFit to Drive" at bounding box center [135, 309] width 152 height 8
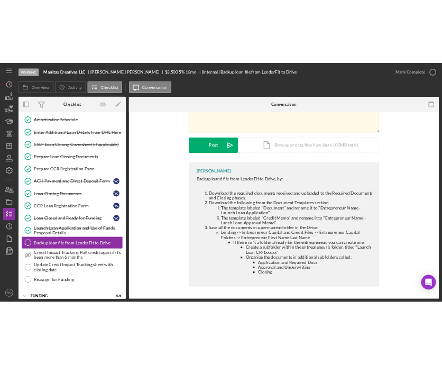
scroll to position [120, 0]
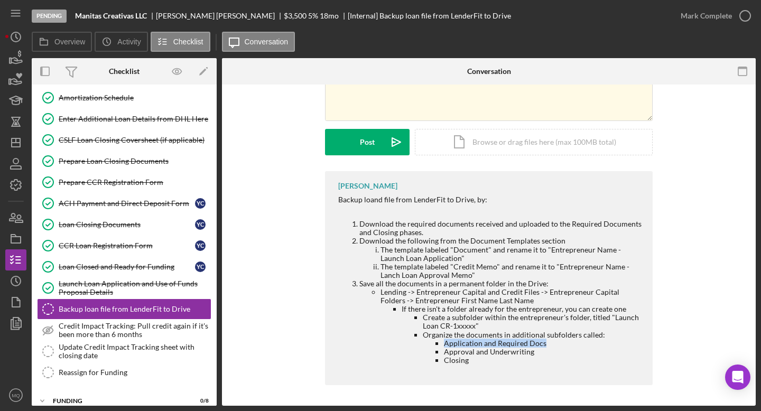
drag, startPoint x: 442, startPoint y: 346, endPoint x: 547, endPoint y: 345, distance: 105.2
click at [547, 345] on li "Application and Required Docs" at bounding box center [543, 343] width 198 height 8
copy li "Application and Required Docs"
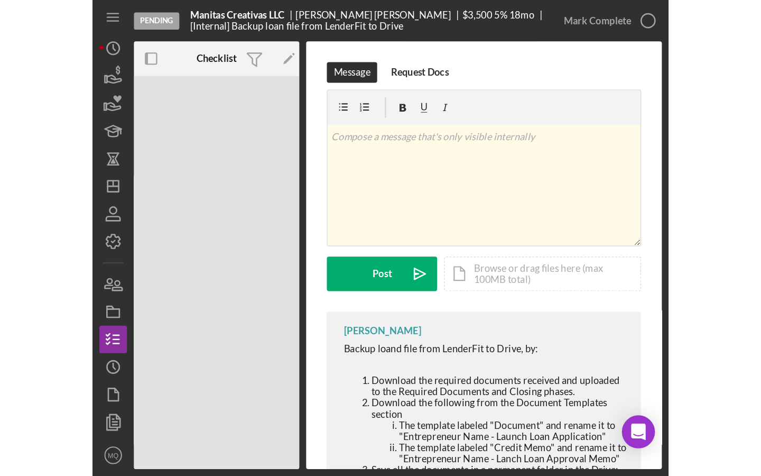
scroll to position [157, 0]
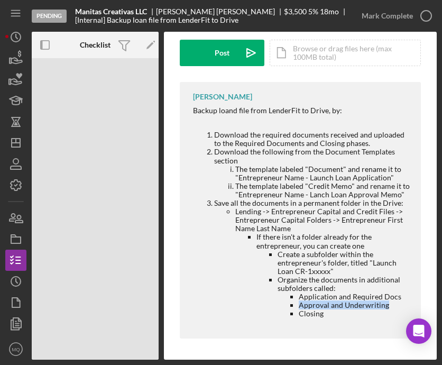
drag, startPoint x: 299, startPoint y: 303, endPoint x: 387, endPoint y: 303, distance: 88.2
click at [387, 303] on li "Approval and Underwriting" at bounding box center [354, 305] width 111 height 8
copy li "Approval and Underwriting"
drag, startPoint x: 300, startPoint y: 314, endPoint x: 330, endPoint y: 313, distance: 30.7
click at [330, 313] on li "Closing" at bounding box center [354, 313] width 111 height 8
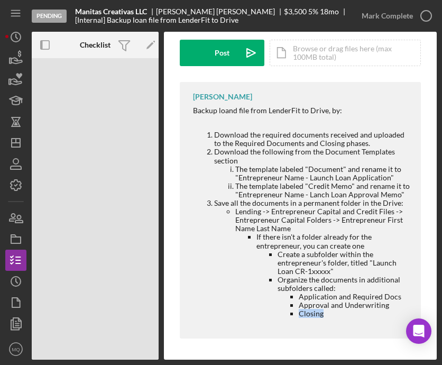
copy li "Closing"
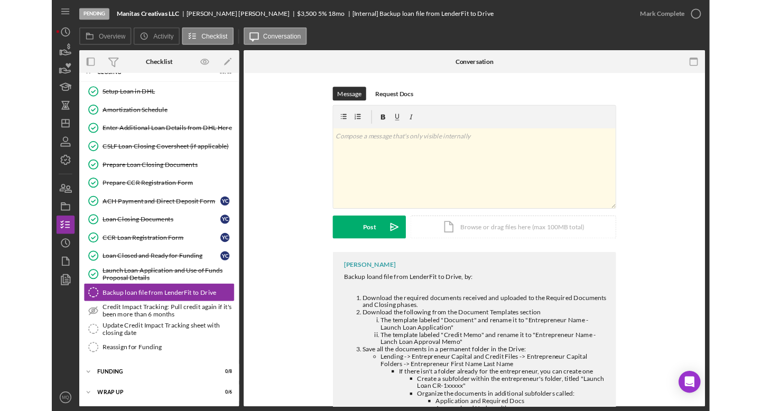
scroll to position [88, 0]
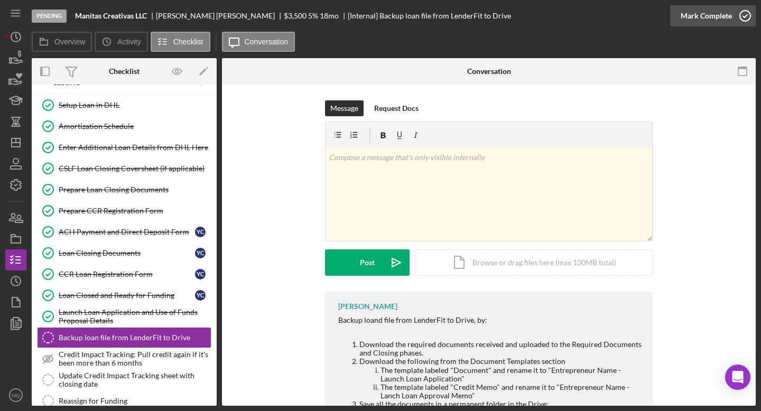
click at [745, 15] on icon "button" at bounding box center [745, 16] width 26 height 26
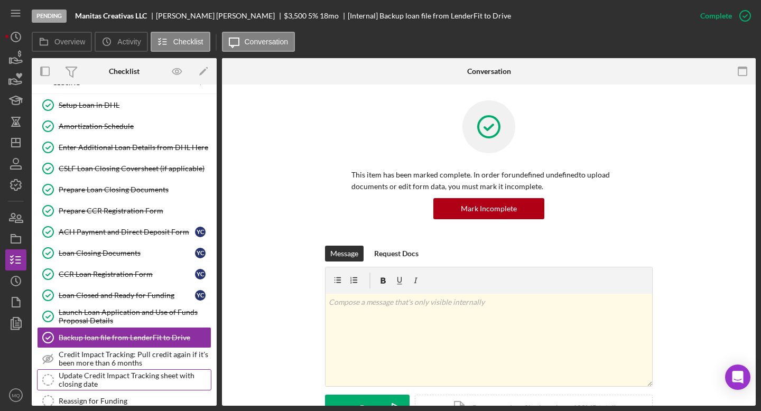
click at [146, 383] on div "Update Credit Impact Tracking sheet with closing date" at bounding box center [135, 379] width 152 height 17
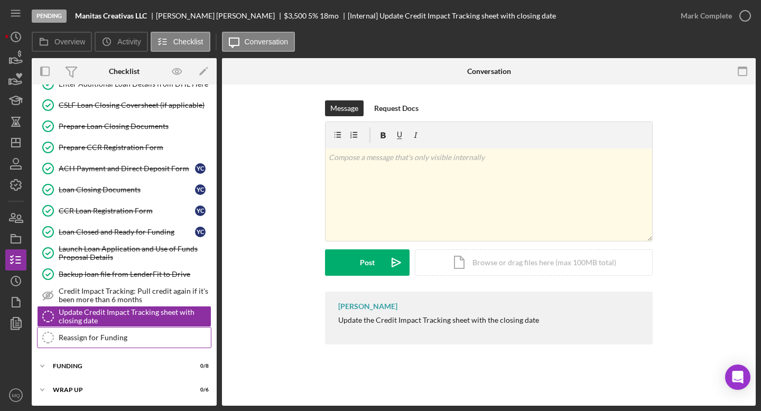
scroll to position [152, 0]
click at [749, 28] on div "Mark Complete" at bounding box center [713, 16] width 86 height 32
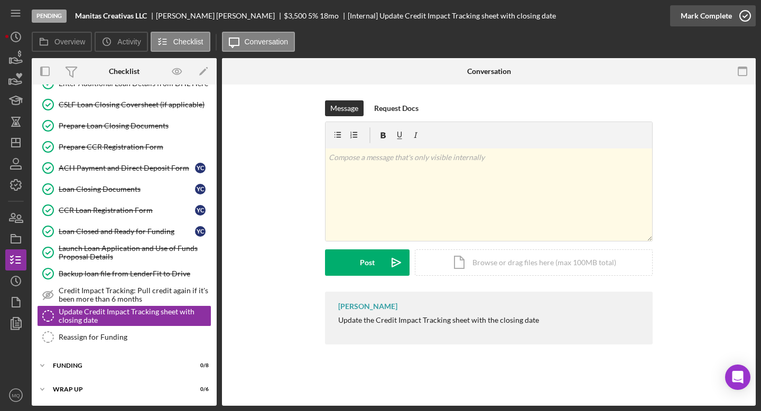
click at [746, 18] on icon "button" at bounding box center [745, 16] width 26 height 26
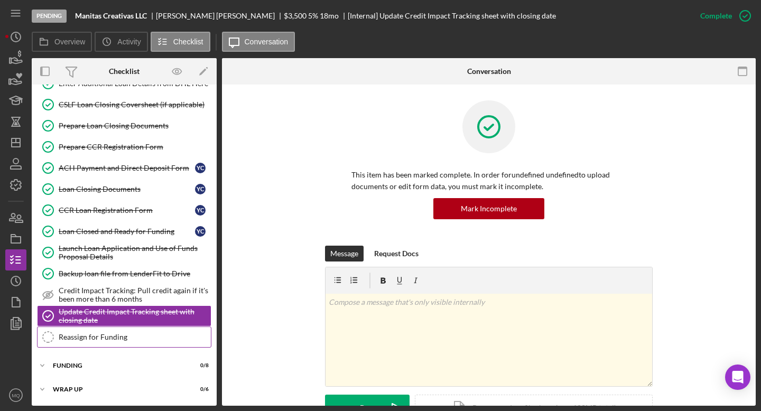
click at [155, 339] on div "Reassign for Funding" at bounding box center [135, 337] width 152 height 8
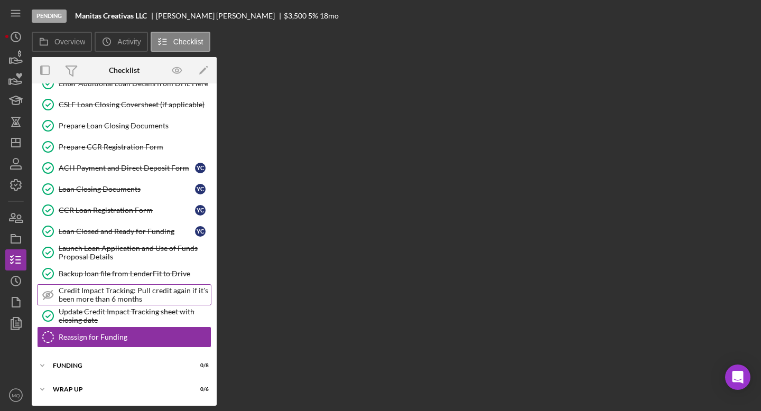
scroll to position [152, 0]
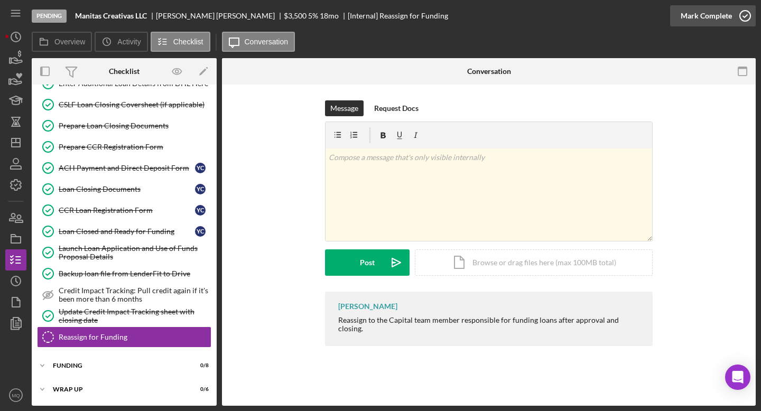
click at [746, 19] on icon "button" at bounding box center [745, 16] width 26 height 26
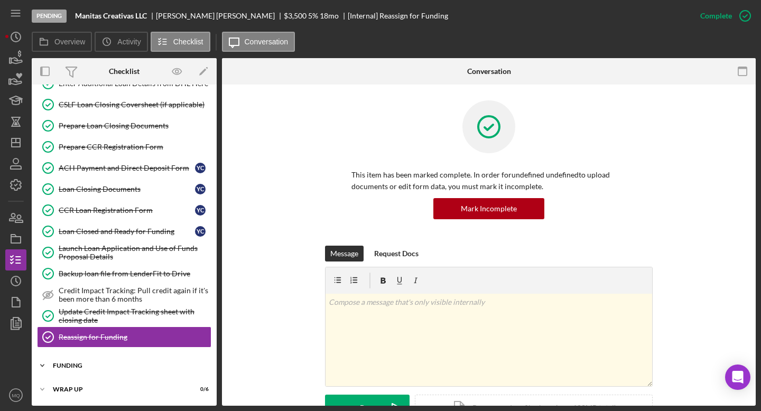
click at [100, 365] on div "Funding" at bounding box center [128, 366] width 151 height 6
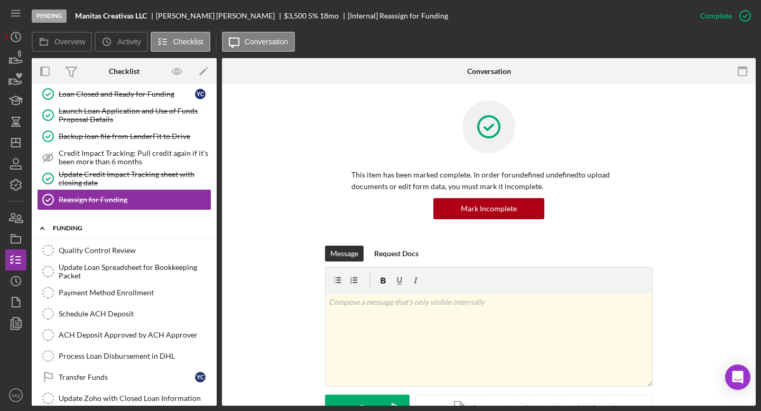
scroll to position [290, 0]
click at [127, 244] on link "Quality Control Review Quality Control Review" at bounding box center [124, 249] width 174 height 21
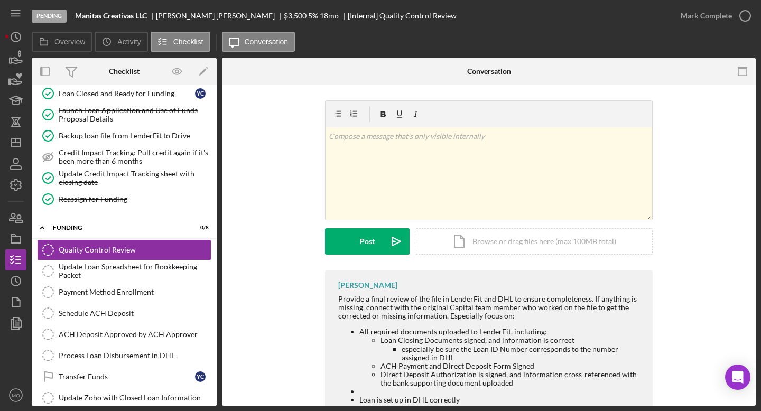
scroll to position [40, 0]
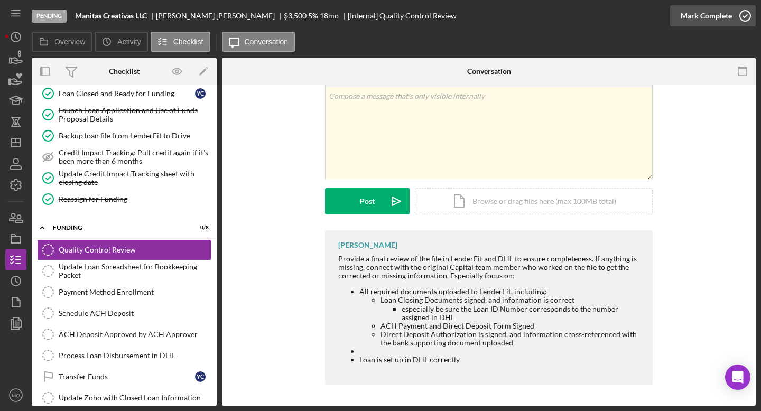
click at [748, 13] on icon "button" at bounding box center [745, 16] width 26 height 26
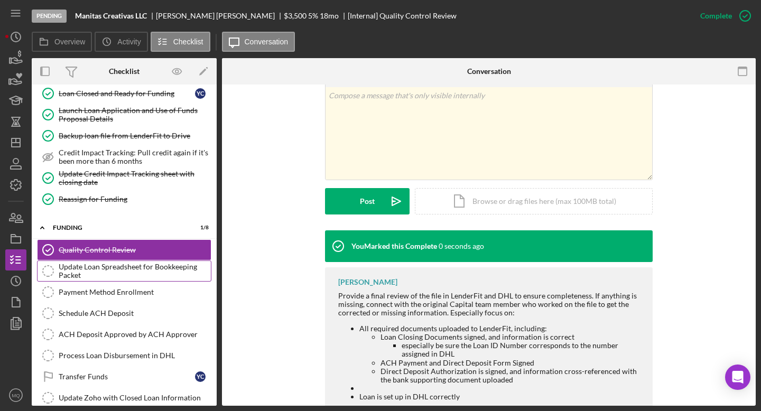
click at [160, 273] on div "Update Loan Spreadsheet for Bookkeeping Packet" at bounding box center [135, 271] width 152 height 17
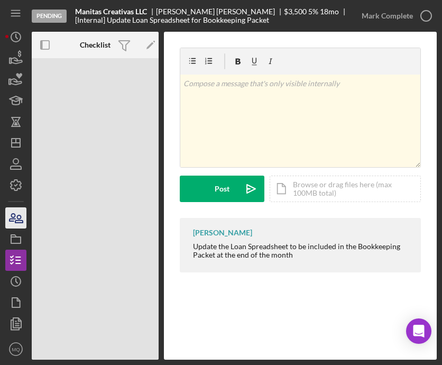
click at [5, 211] on icon "button" at bounding box center [16, 218] width 26 height 26
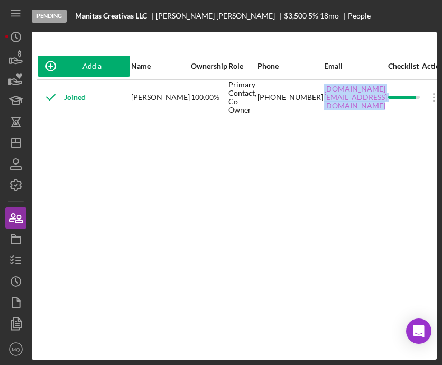
drag, startPoint x: 372, startPoint y: 97, endPoint x: 274, endPoint y: 95, distance: 98.3
click at [274, 95] on tr "Joined [PERSON_NAME] 100.00% Primary Contact, Co-Owner [PHONE_NUMBER] [DOMAIN_N…" at bounding box center [242, 96] width 411 height 35
copy link "[DOMAIN_NAME][EMAIL_ADDRESS][DOMAIN_NAME]"
click at [9, 255] on icon "button" at bounding box center [16, 260] width 26 height 26
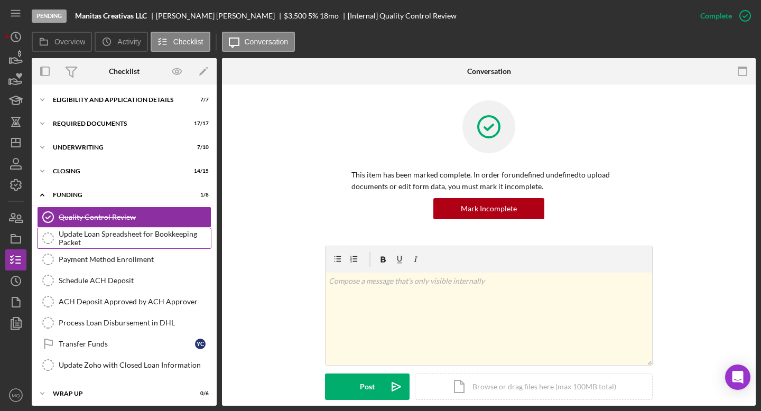
click at [137, 240] on div "Update Loan Spreadsheet for Bookkeeping Packet" at bounding box center [135, 238] width 152 height 17
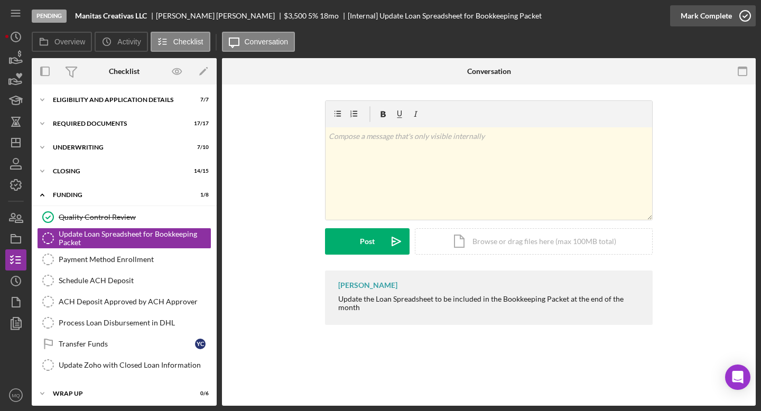
click at [749, 8] on icon "button" at bounding box center [745, 16] width 26 height 26
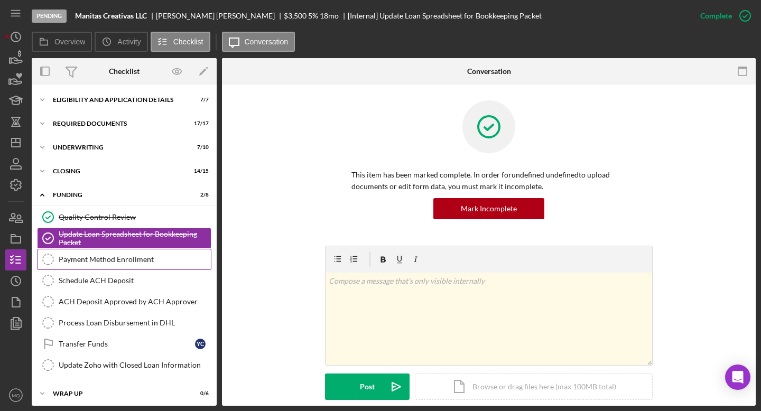
click at [146, 264] on link "Payment Method Enrollment Payment Method Enrollment" at bounding box center [124, 259] width 174 height 21
